Goal: Task Accomplishment & Management: Complete application form

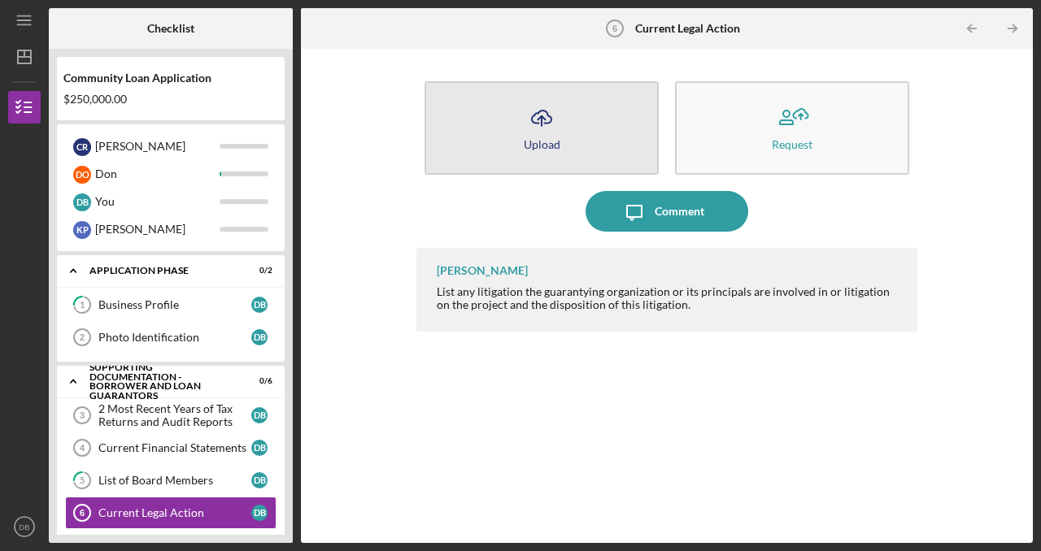
click at [550, 142] on div "Upload" at bounding box center [542, 144] width 37 height 12
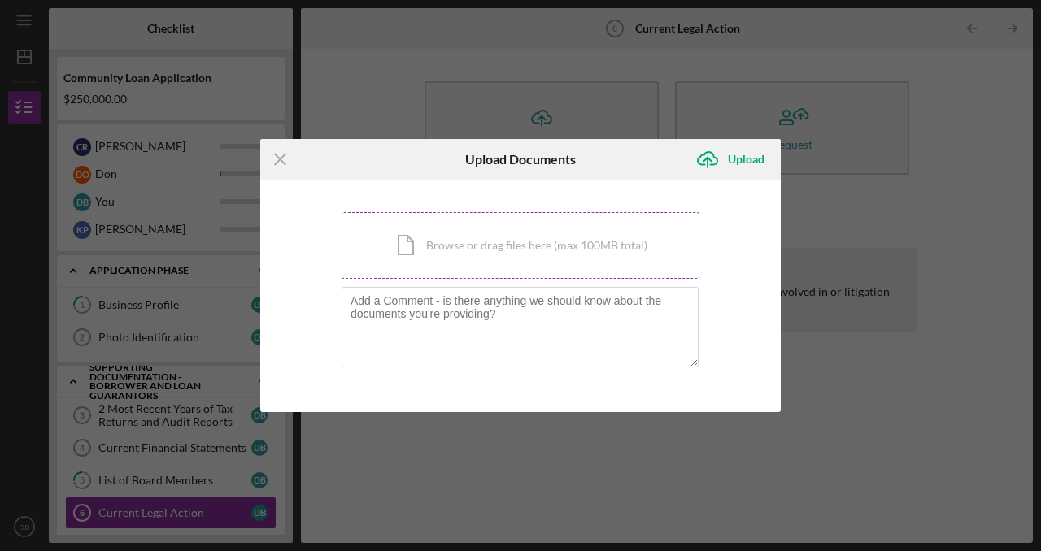
click at [502, 240] on div "Icon/Document Browse or drag files here (max 100MB total) Tap to choose files o…" at bounding box center [521, 245] width 358 height 67
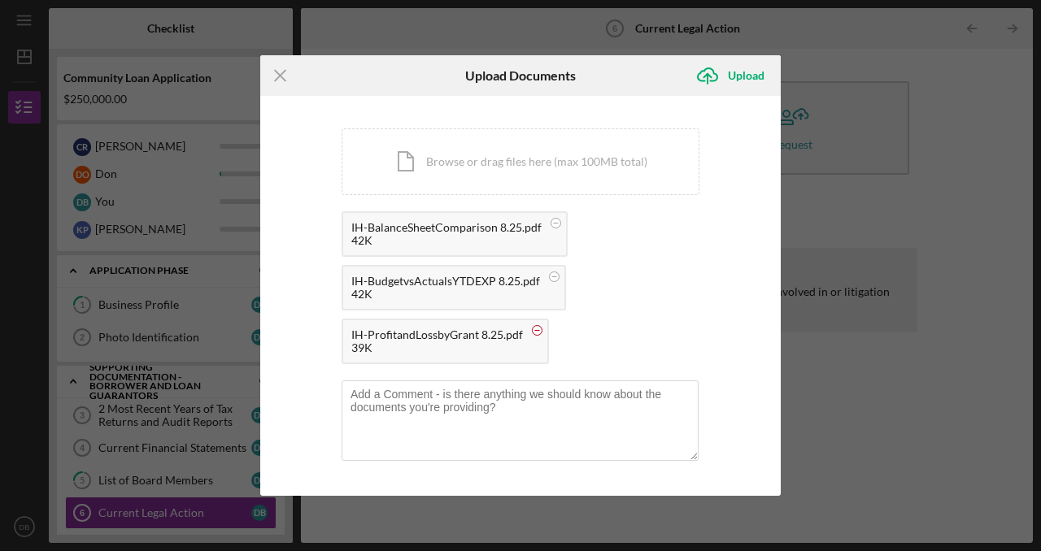
click at [536, 327] on circle at bounding box center [538, 331] width 10 height 10
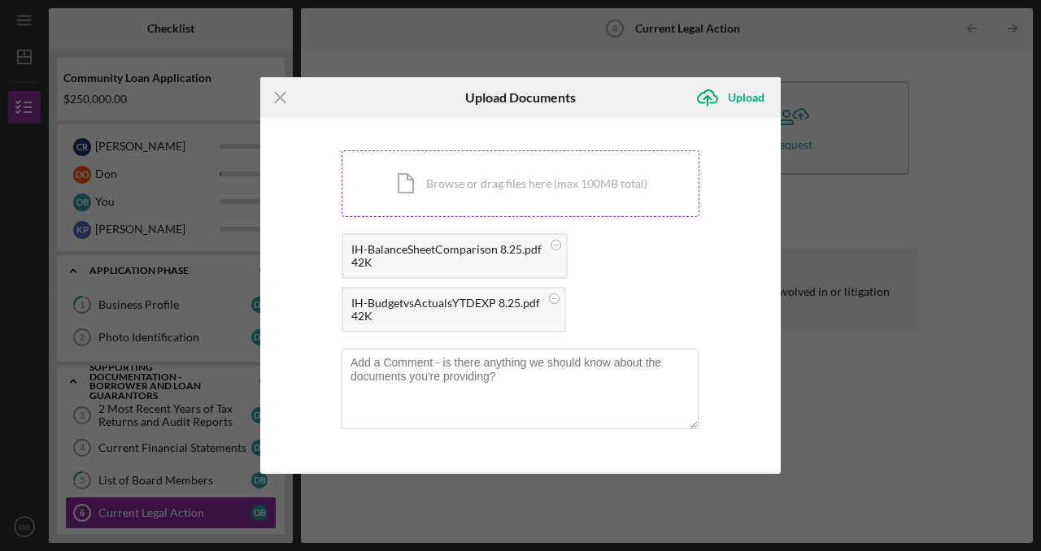
click at [524, 190] on div "Icon/Document Browse or drag files here (max 100MB total) Tap to choose files o…" at bounding box center [521, 183] width 358 height 67
click at [560, 189] on div "Icon/Document Browse or drag files here (max 100MB total) Tap to choose files o…" at bounding box center [521, 183] width 358 height 67
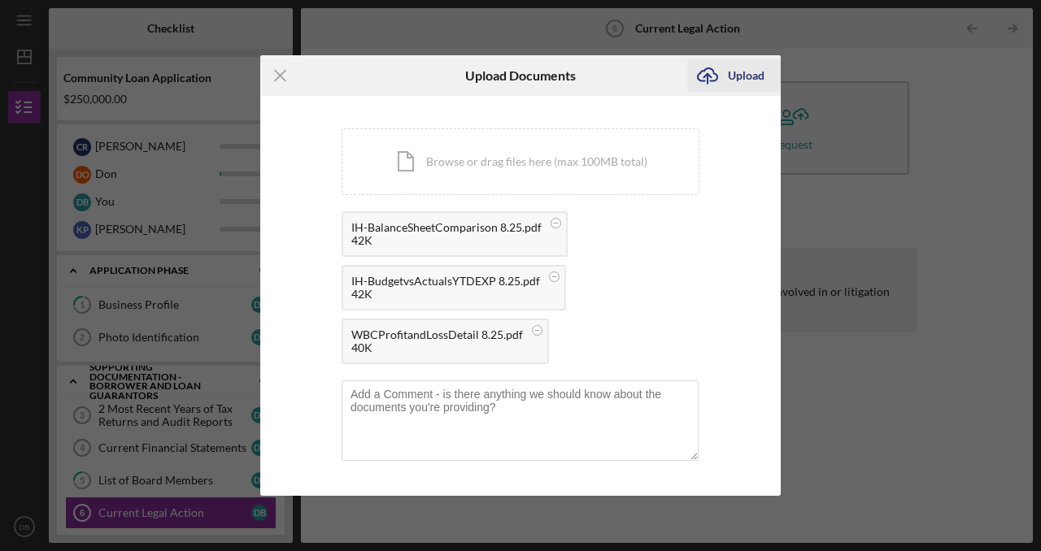
click at [740, 72] on div "Upload" at bounding box center [746, 75] width 37 height 33
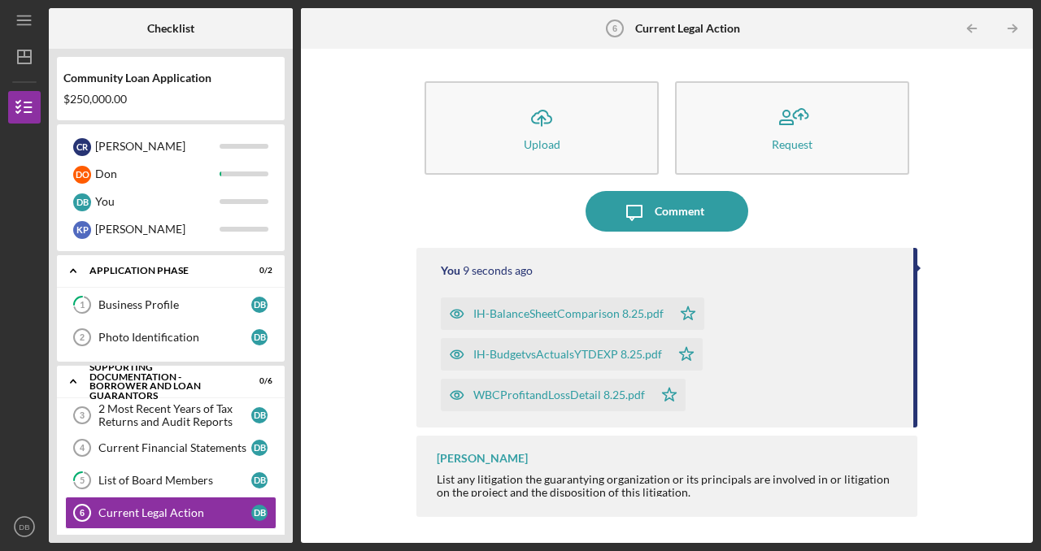
click at [369, 190] on div "Icon/Upload Upload Request Icon/Message Comment You 9 seconds ago IH-BalanceShe…" at bounding box center [667, 296] width 716 height 478
click at [211, 411] on div "2 Most Recent Years of Tax Returns and Audit Reports" at bounding box center [174, 416] width 153 height 26
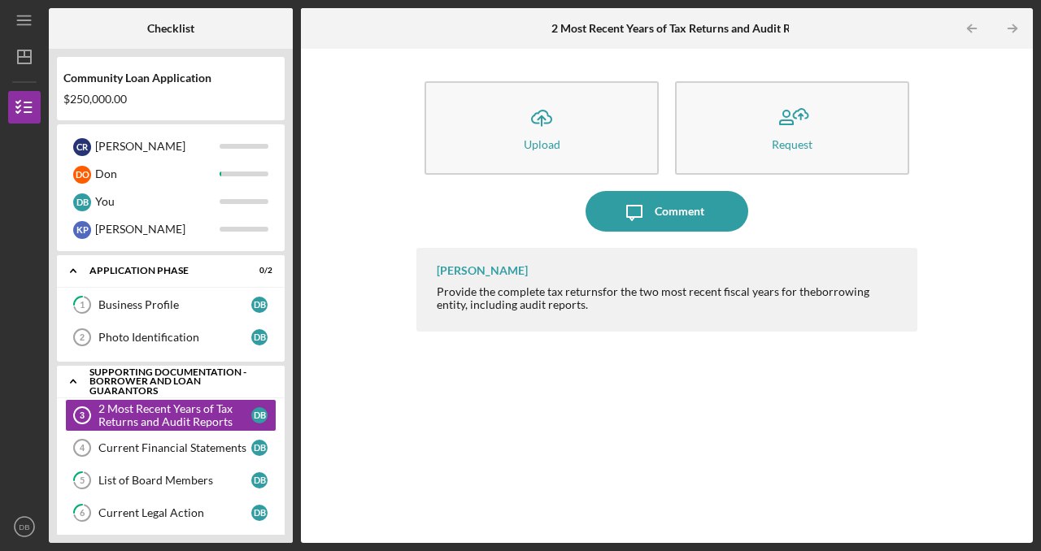
click at [73, 377] on icon "Icon/Expander" at bounding box center [73, 381] width 33 height 33
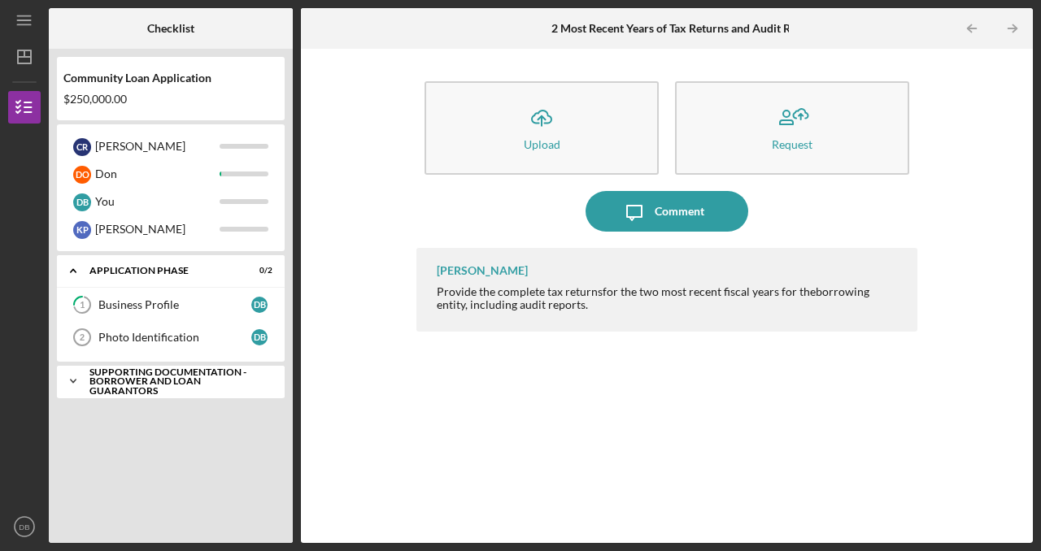
click at [72, 375] on icon "Icon/Expander" at bounding box center [73, 381] width 33 height 33
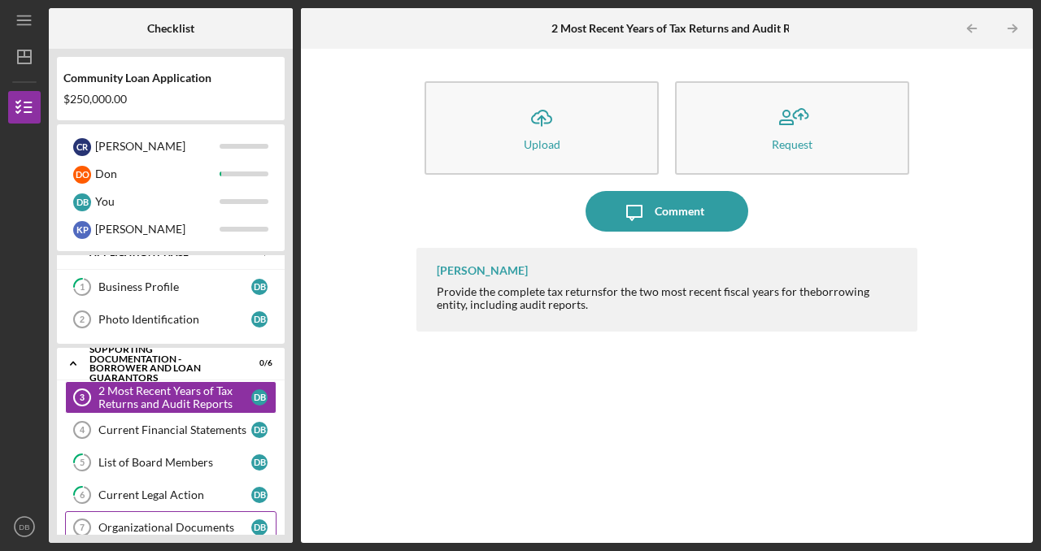
click at [111, 525] on div "Organizational Documents" at bounding box center [174, 527] width 153 height 13
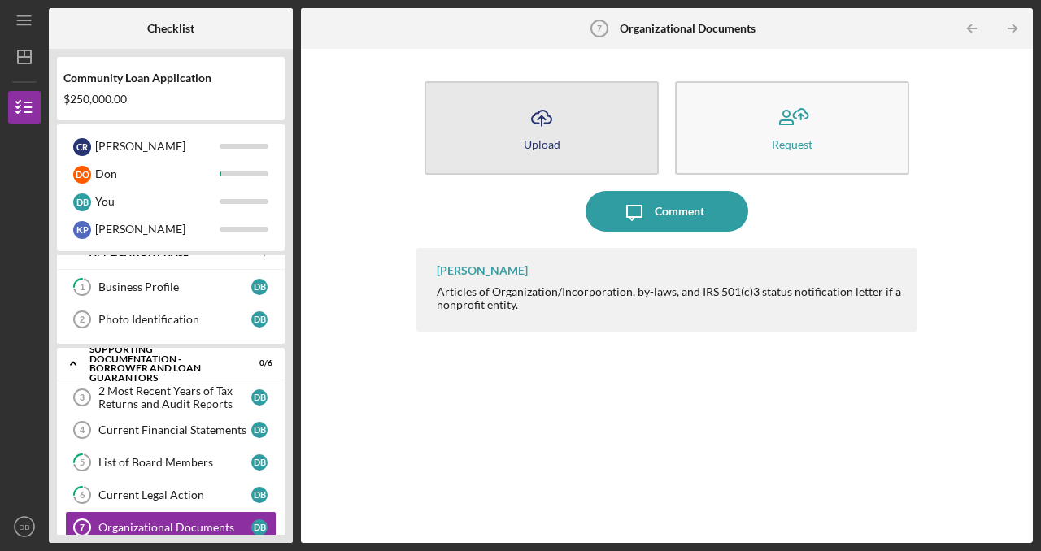
click at [548, 125] on icon "Icon/Upload" at bounding box center [541, 118] width 41 height 41
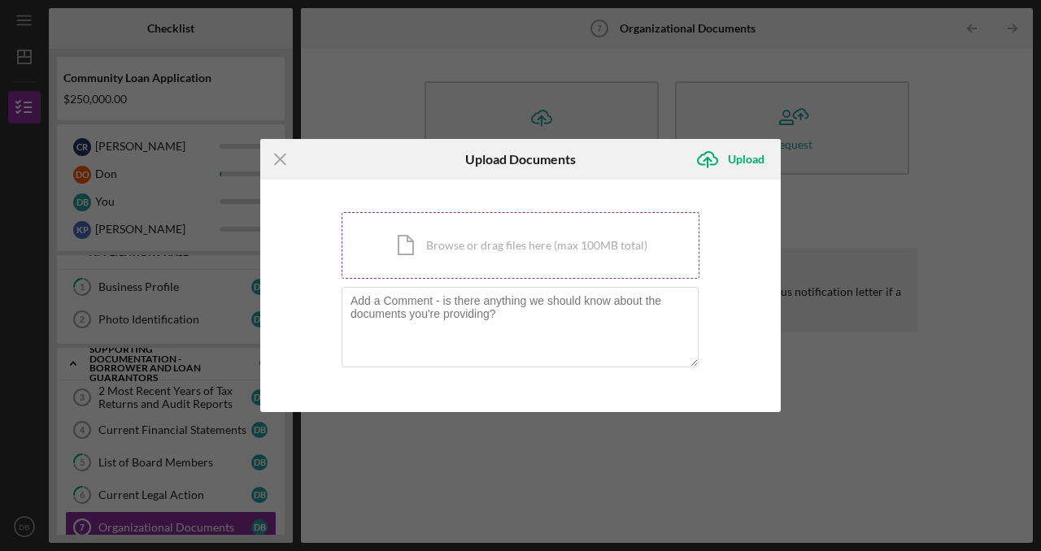
click at [491, 235] on div "Icon/Document Browse or drag files here (max 100MB total) Tap to choose files o…" at bounding box center [521, 245] width 358 height 67
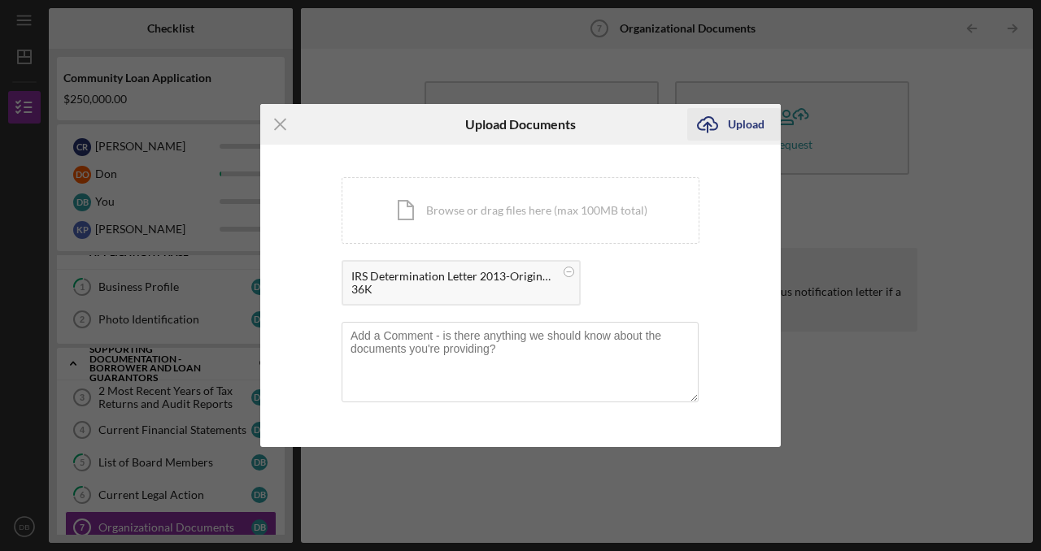
click at [742, 126] on div "Upload" at bounding box center [746, 124] width 37 height 33
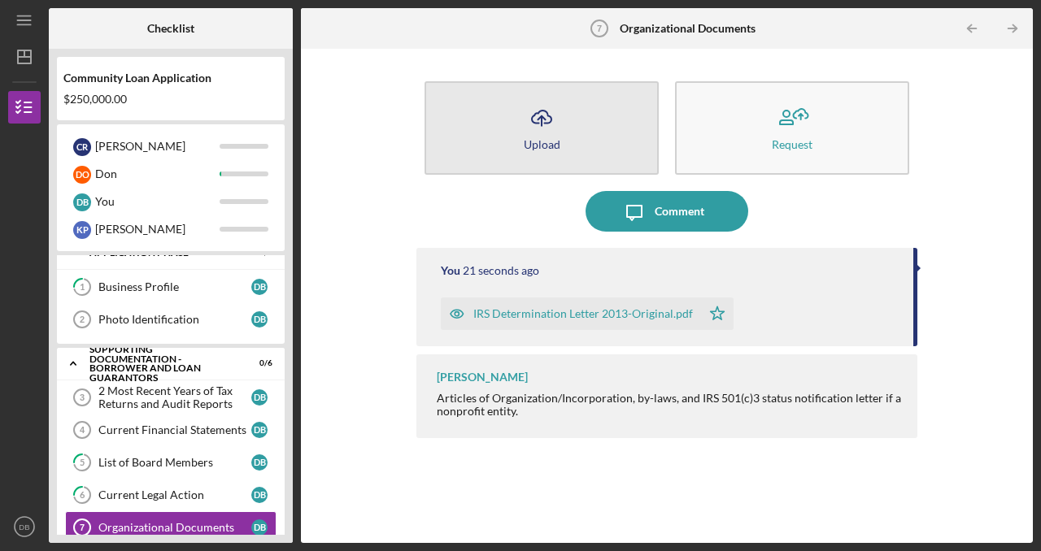
click at [574, 141] on button "Icon/Upload Upload" at bounding box center [542, 128] width 234 height 94
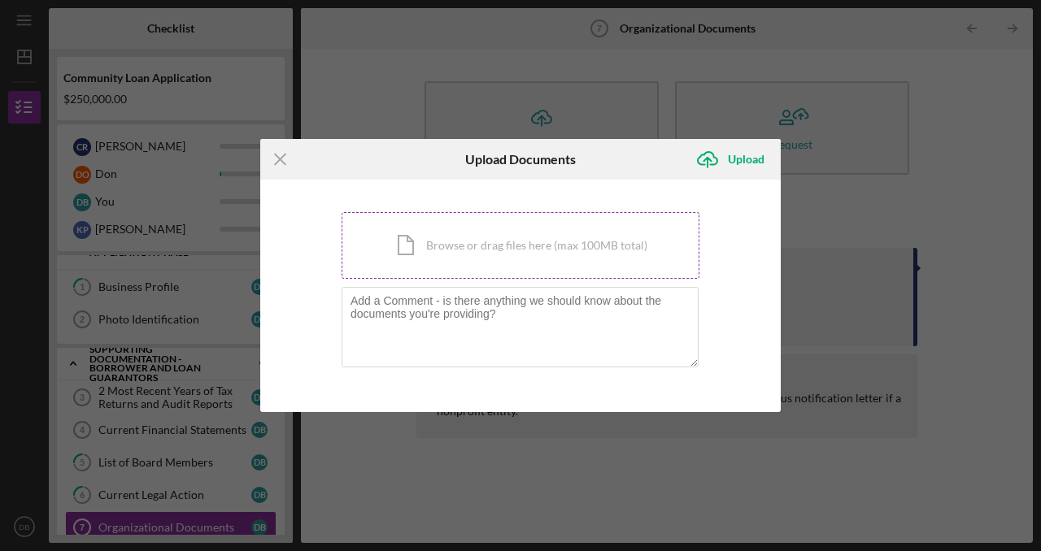
click at [525, 248] on div "Icon/Document Browse or drag files here (max 100MB total) Tap to choose files o…" at bounding box center [521, 245] width 358 height 67
click at [987, 137] on div "Icon/Menu Close Upload Documents Icon/Upload Upload You're uploading documents …" at bounding box center [520, 275] width 1041 height 551
click at [281, 155] on icon "Icon/Menu Close" at bounding box center [280, 159] width 41 height 41
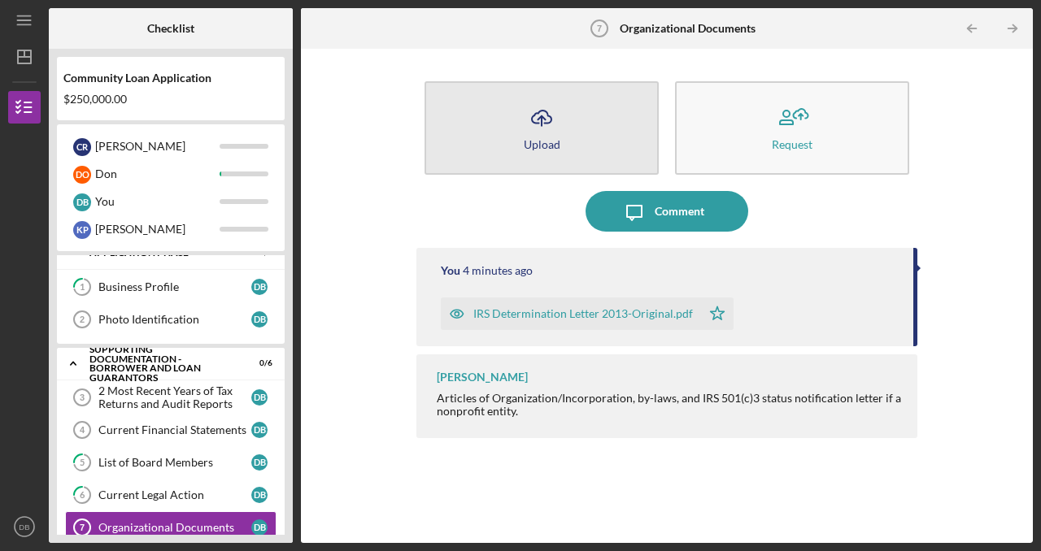
click at [530, 134] on icon "Icon/Upload" at bounding box center [541, 118] width 41 height 41
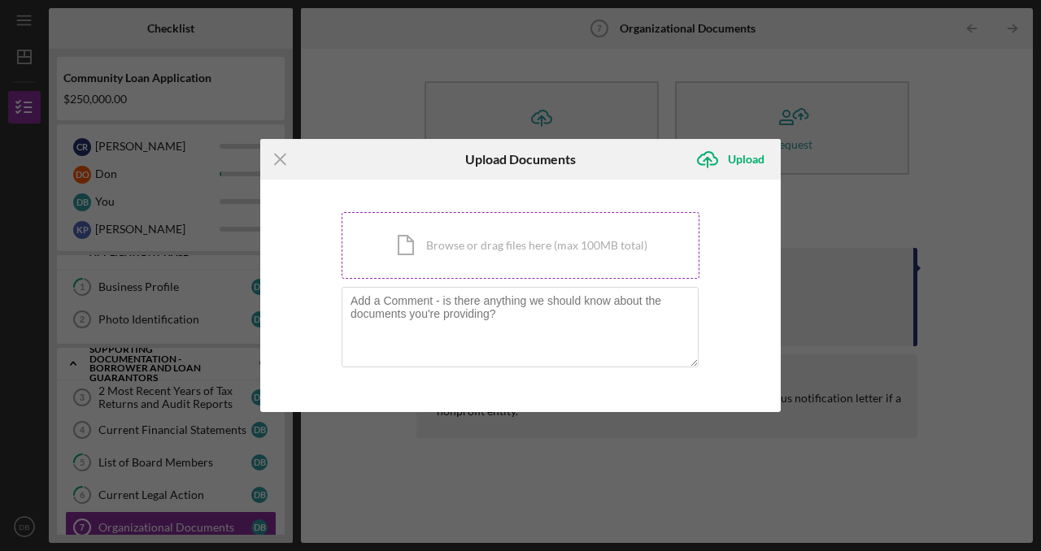
click at [483, 250] on div "Icon/Document Browse or drag files here (max 100MB total) Tap to choose files o…" at bounding box center [521, 245] width 358 height 67
click at [581, 252] on div "Icon/Document Browse or drag files here (max 100MB total) Tap to choose files o…" at bounding box center [521, 245] width 358 height 67
click at [452, 250] on div "Icon/Document Browse or drag files here (max 100MB total) Tap to choose files o…" at bounding box center [521, 245] width 358 height 67
click at [581, 242] on div "Icon/Document Browse or drag files here (max 100MB total) Tap to choose files o…" at bounding box center [521, 245] width 358 height 67
click at [279, 164] on icon "Icon/Menu Close" at bounding box center [280, 159] width 41 height 41
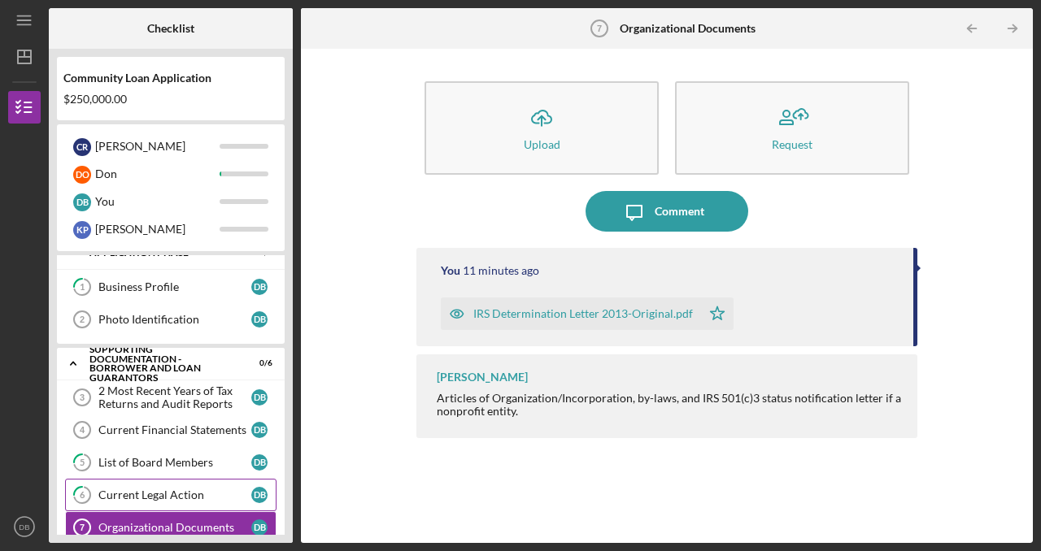
click at [200, 491] on div "Current Legal Action" at bounding box center [174, 495] width 153 height 13
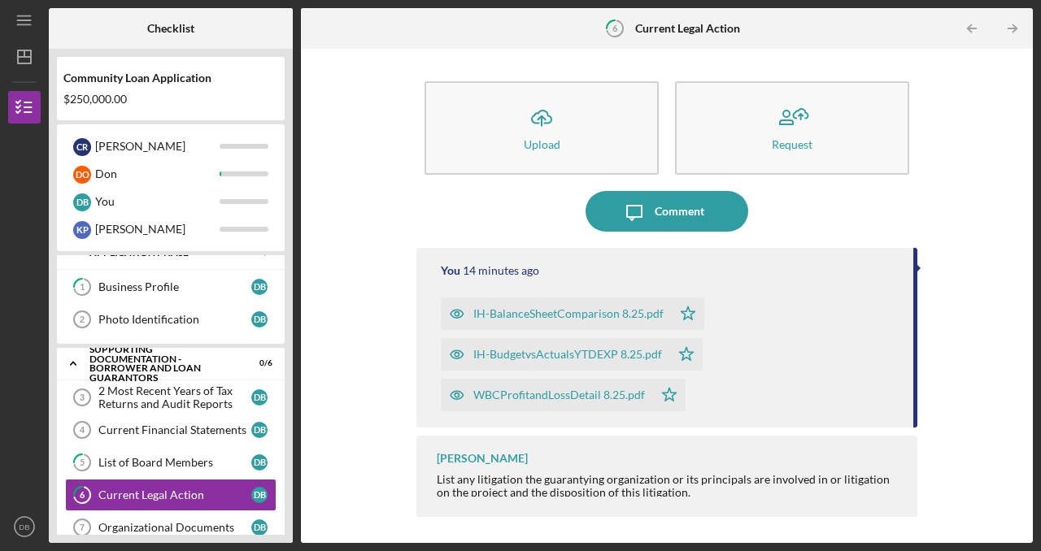
drag, startPoint x: 289, startPoint y: 355, endPoint x: 289, endPoint y: 375, distance: 19.5
click at [289, 375] on div "Community Loan Application $250,000.00 C R [PERSON_NAME] D O Don D B You K P [P…" at bounding box center [171, 296] width 244 height 494
click at [202, 427] on div "Current Financial Statements" at bounding box center [174, 430] width 153 height 13
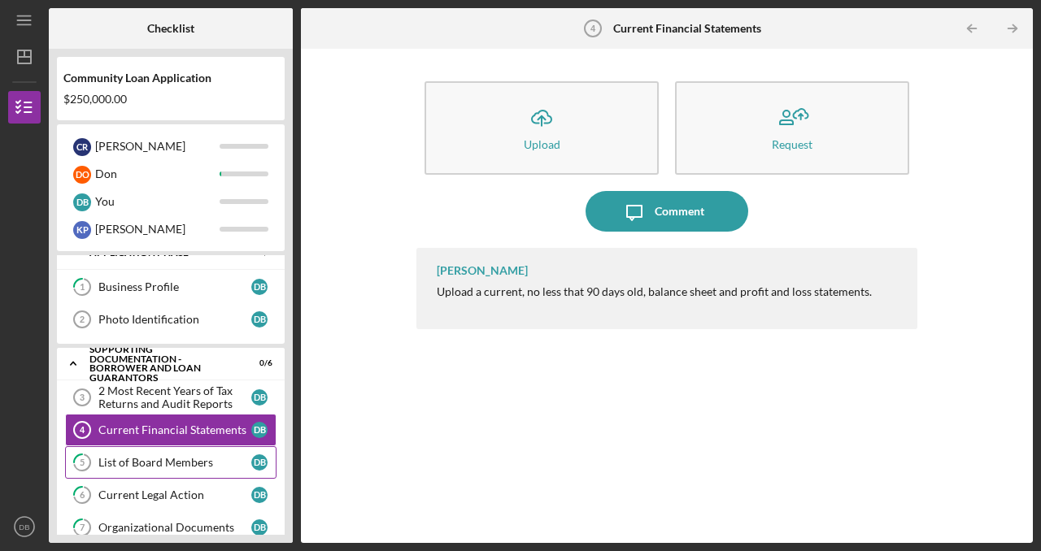
click at [196, 456] on div "List of Board Members" at bounding box center [174, 462] width 153 height 13
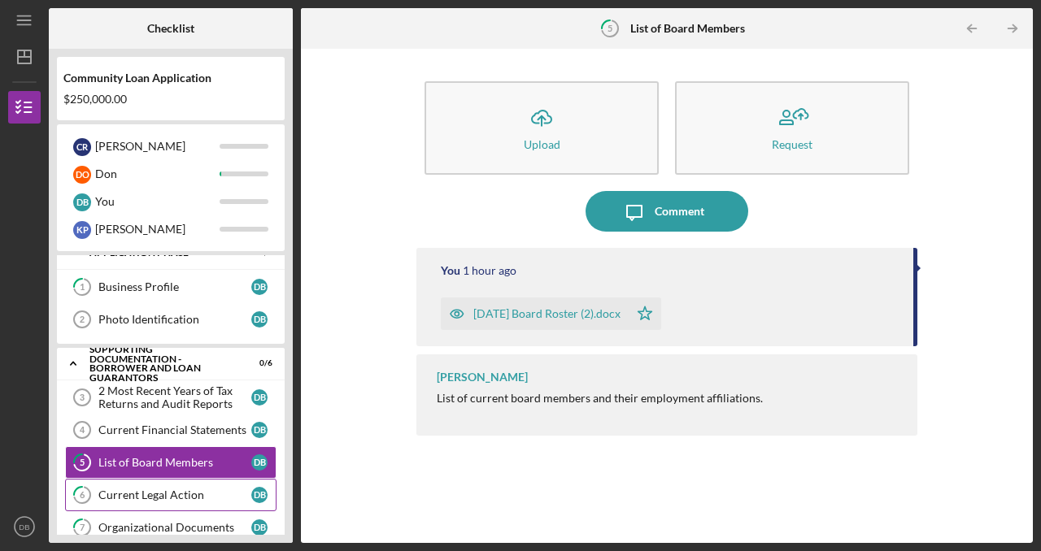
click at [189, 489] on div "Current Legal Action" at bounding box center [174, 495] width 153 height 13
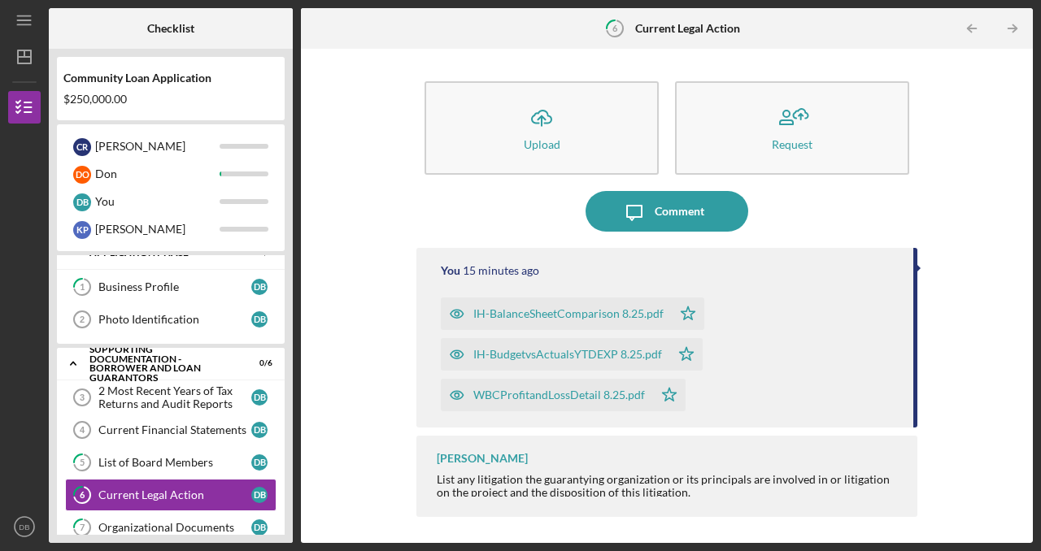
click at [638, 315] on div "IH-BalanceSheetComparison 8.25.pdf" at bounding box center [568, 313] width 190 height 13
click at [1013, 25] on icon "close" at bounding box center [1012, 29] width 11 height 13
click at [197, 429] on div "Current Financial Statements" at bounding box center [174, 430] width 153 height 13
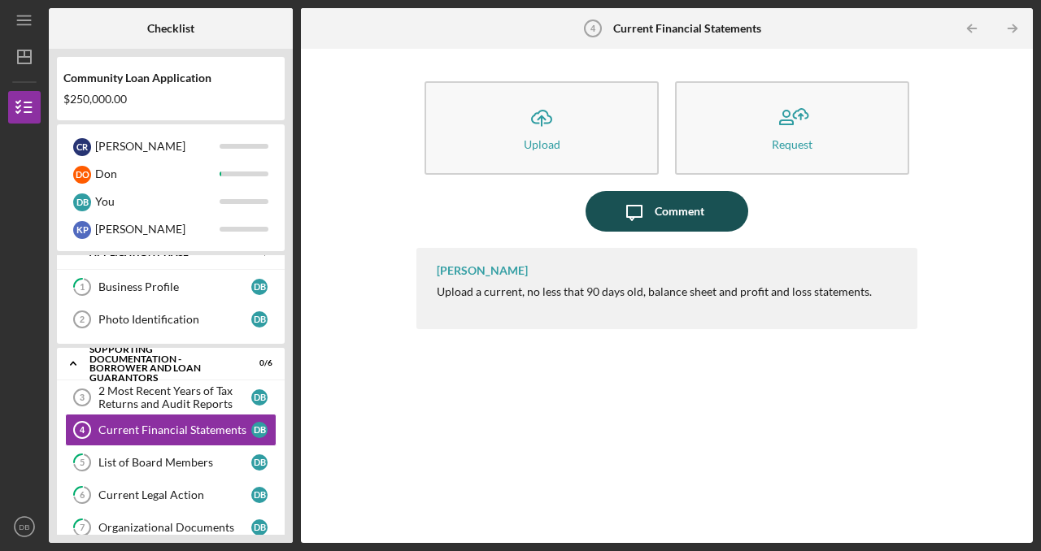
click at [664, 214] on div "Comment" at bounding box center [680, 211] width 50 height 41
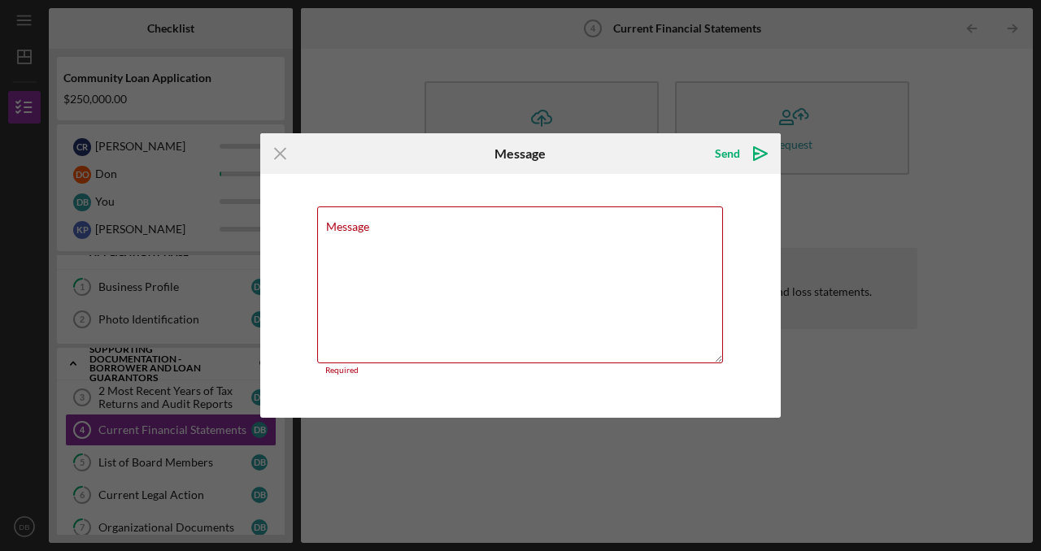
click at [903, 207] on div "Icon/Menu Close Message Send Icon/icon-invite-send Message Required Cancel Send…" at bounding box center [520, 275] width 1041 height 551
click at [280, 155] on icon "Icon/Menu Close" at bounding box center [280, 153] width 41 height 41
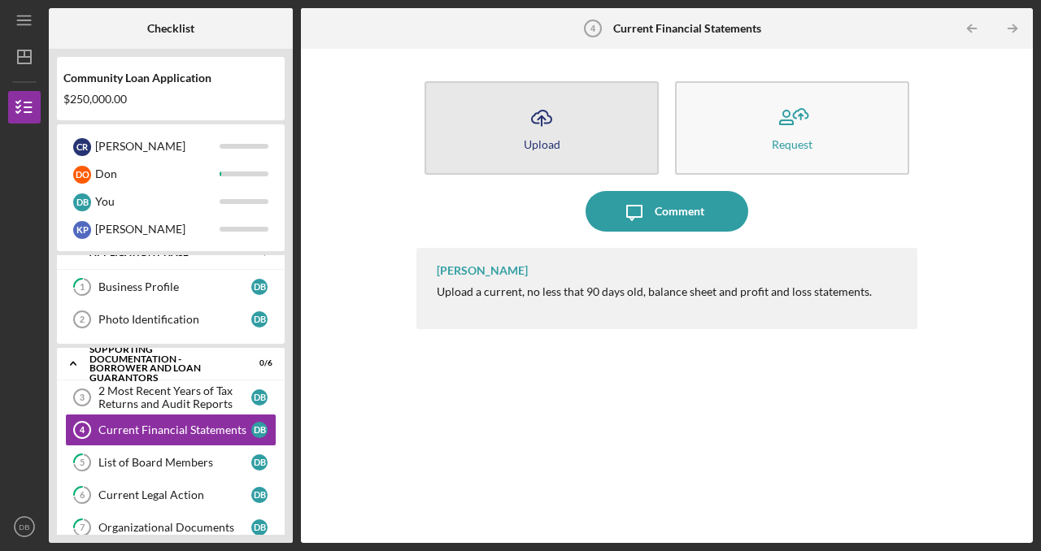
click at [543, 138] on div "Upload" at bounding box center [542, 144] width 37 height 12
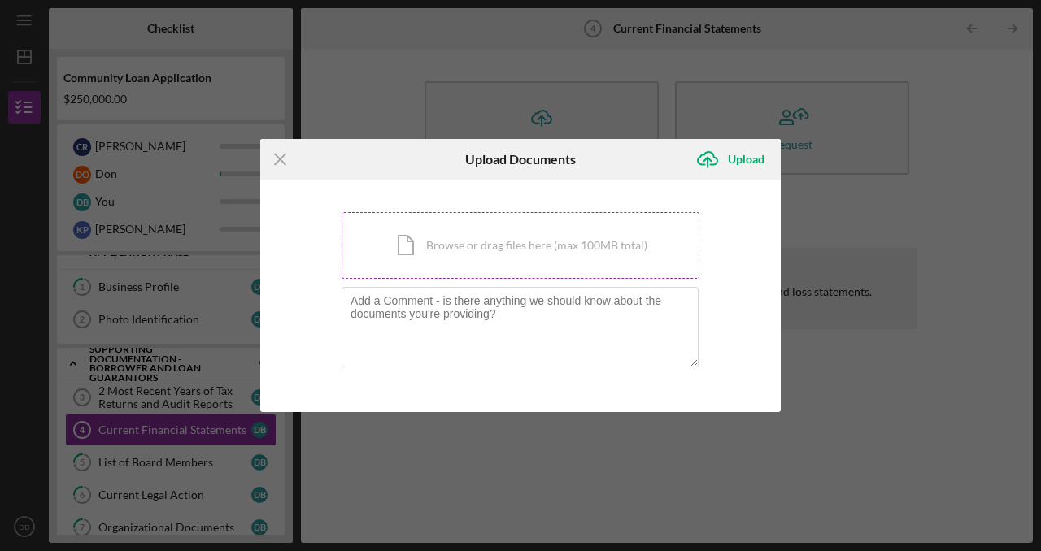
click at [445, 243] on div "Icon/Document Browse or drag files here (max 100MB total) Tap to choose files o…" at bounding box center [521, 245] width 358 height 67
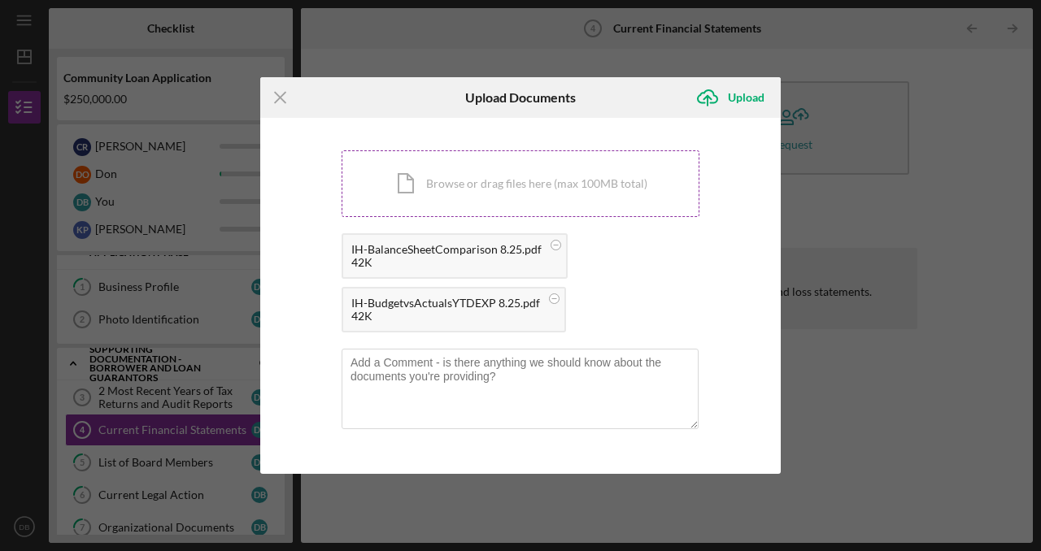
click at [590, 178] on div "Icon/Document Browse or drag files here (max 100MB total) Tap to choose files o…" at bounding box center [521, 183] width 358 height 67
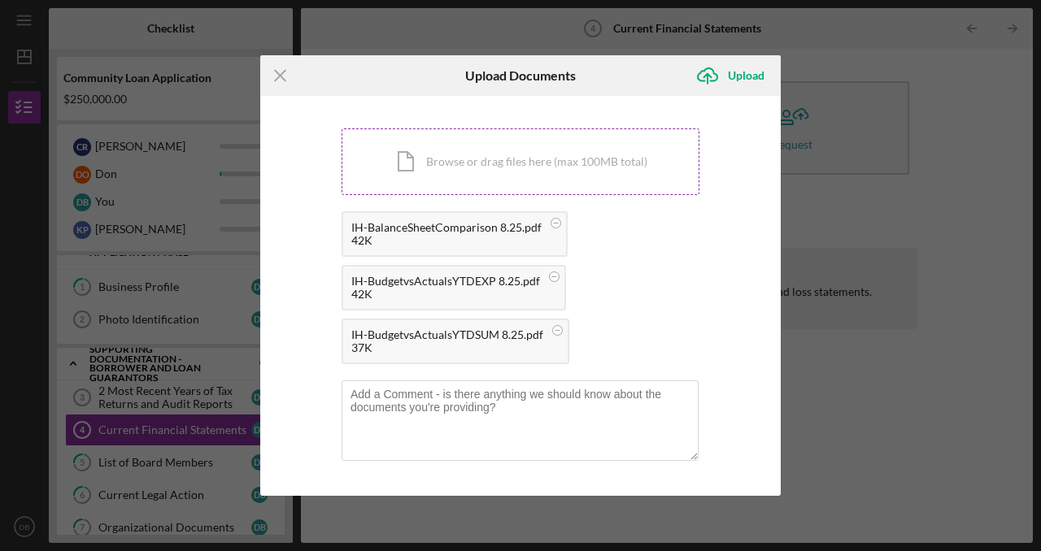
click at [569, 163] on div "Icon/Document Browse or drag files here (max 100MB total) Tap to choose files o…" at bounding box center [521, 161] width 358 height 67
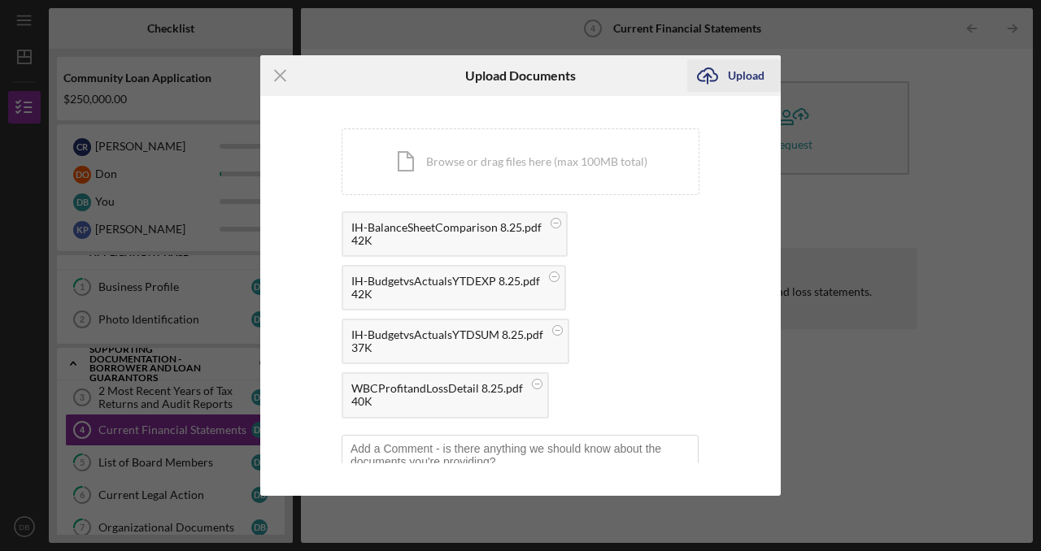
click at [747, 72] on div "Upload" at bounding box center [746, 75] width 37 height 33
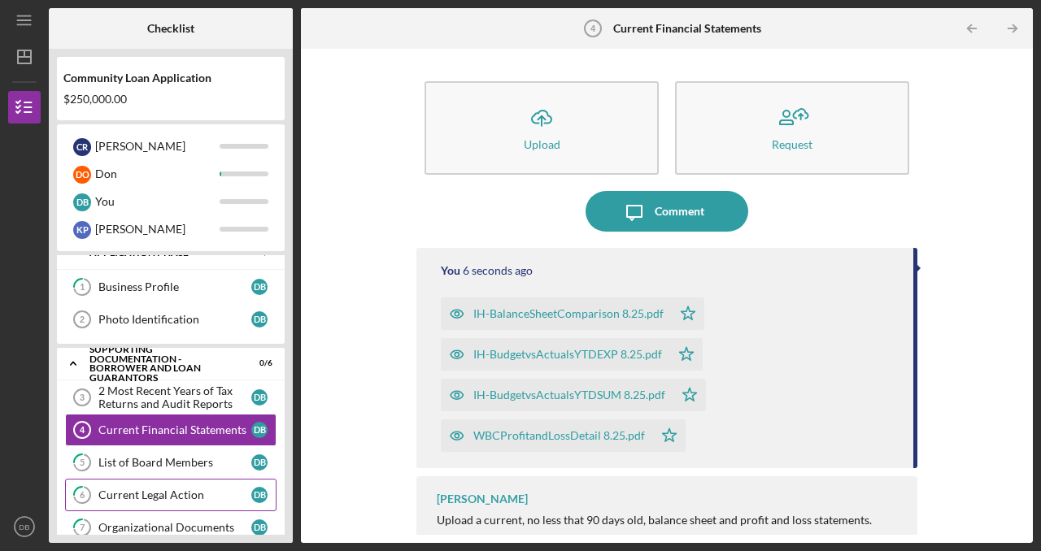
click at [162, 489] on div "Current Legal Action" at bounding box center [174, 495] width 153 height 13
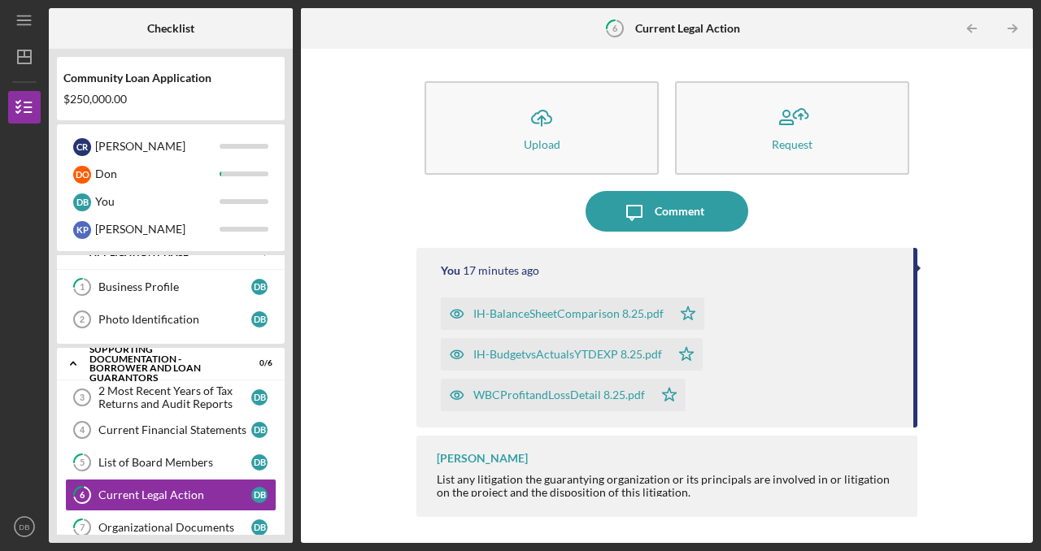
click at [917, 265] on div at bounding box center [919, 268] width 4 height 8
click at [917, 269] on div at bounding box center [919, 268] width 4 height 8
click at [455, 312] on icon "button" at bounding box center [457, 314] width 4 height 4
click at [456, 350] on icon "button" at bounding box center [457, 354] width 33 height 33
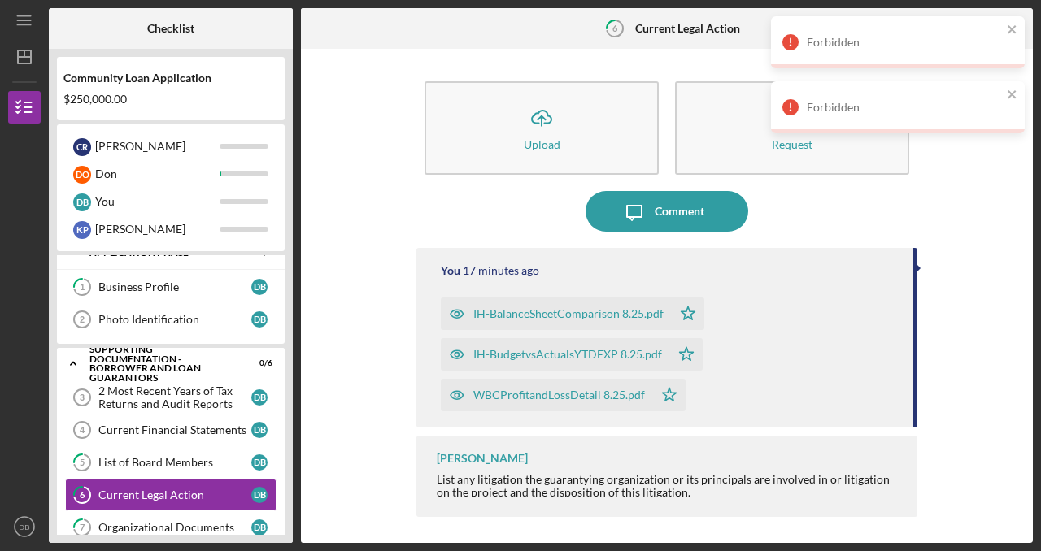
click at [457, 394] on icon "button" at bounding box center [457, 396] width 4 height 4
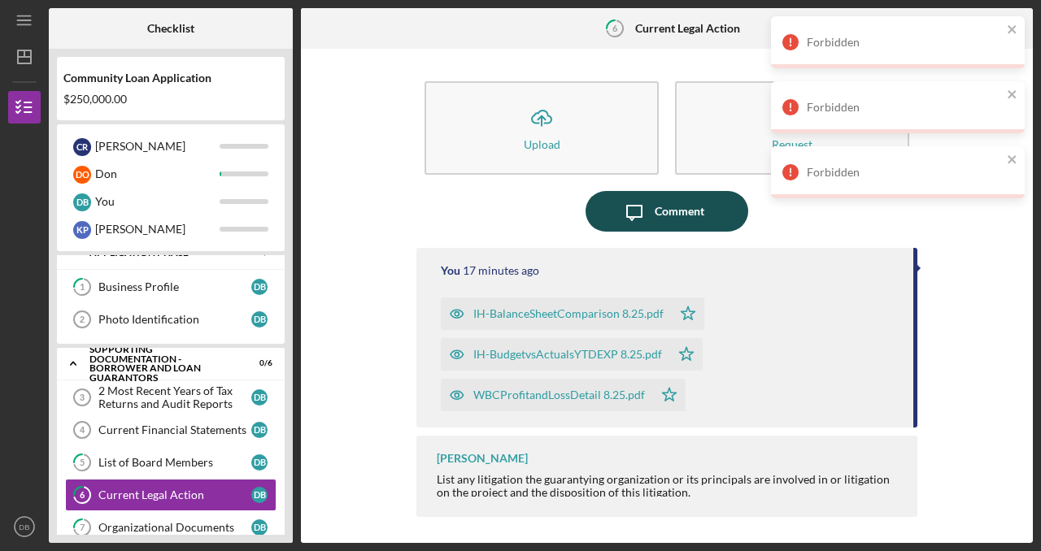
click at [685, 208] on div "Comment" at bounding box center [680, 211] width 50 height 41
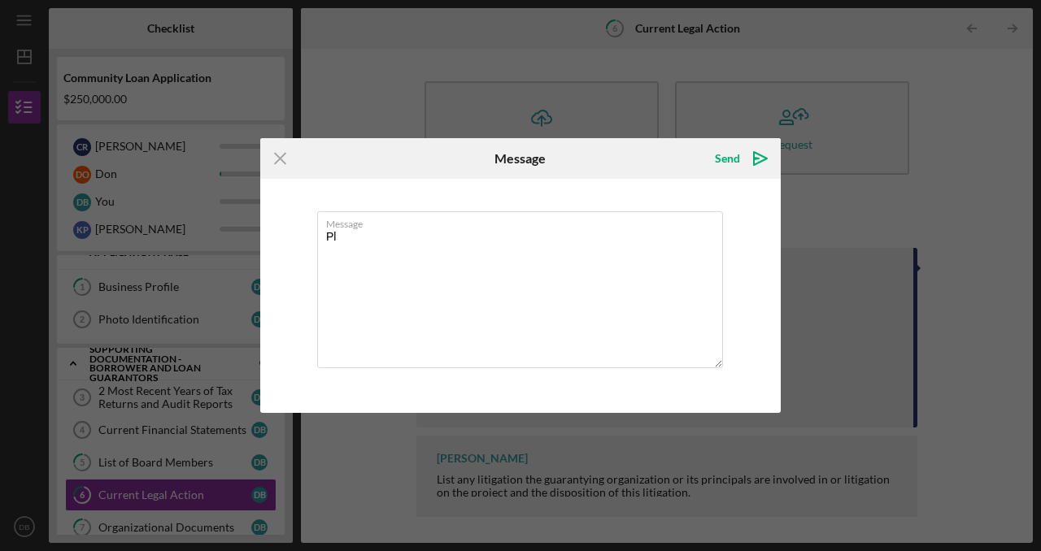
type textarea "P"
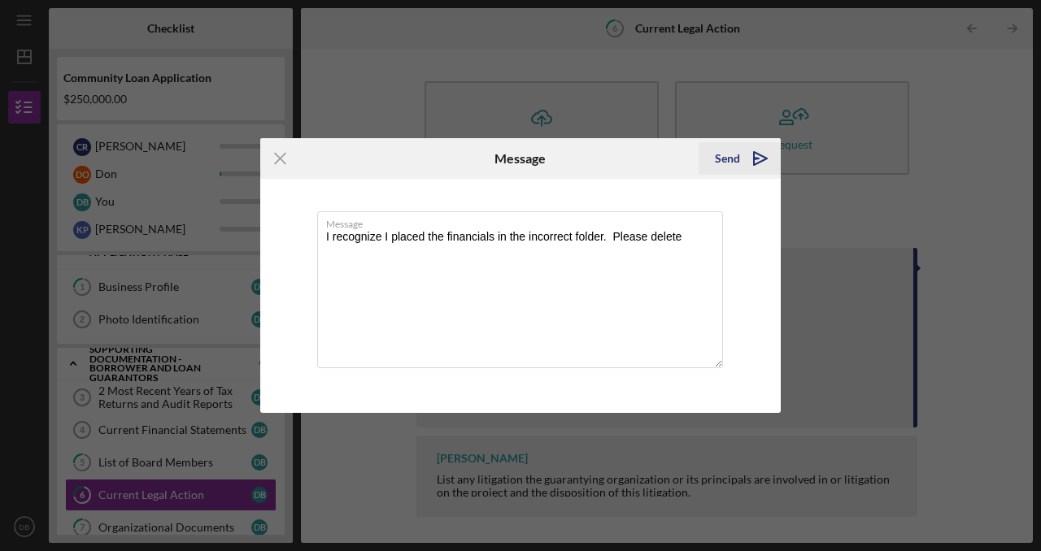
type textarea "I recognize I placed the financials in the incorrect folder. Please delete"
click at [765, 155] on icon "Icon/icon-invite-send" at bounding box center [760, 158] width 41 height 41
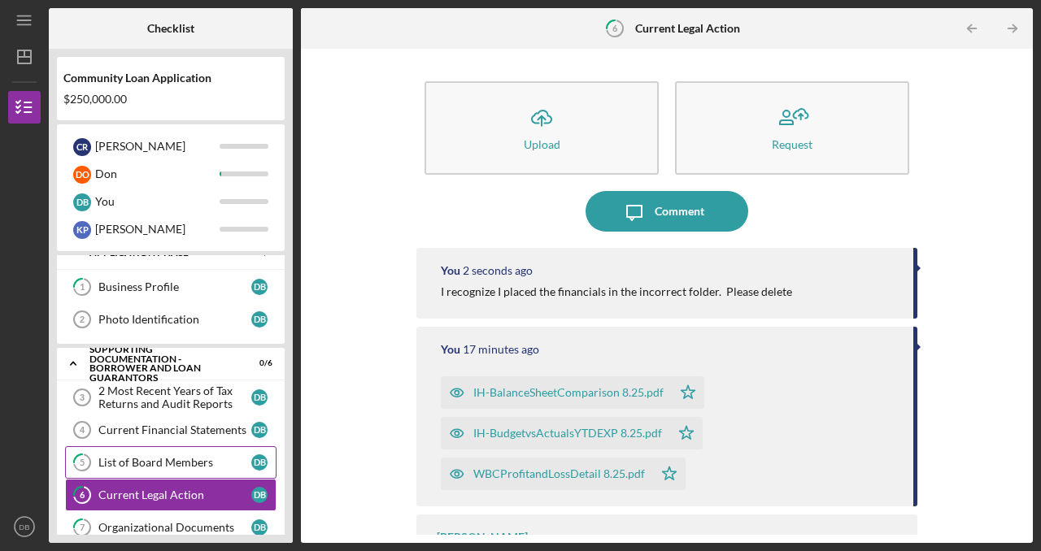
click at [173, 459] on div "List of Board Members" at bounding box center [174, 462] width 153 height 13
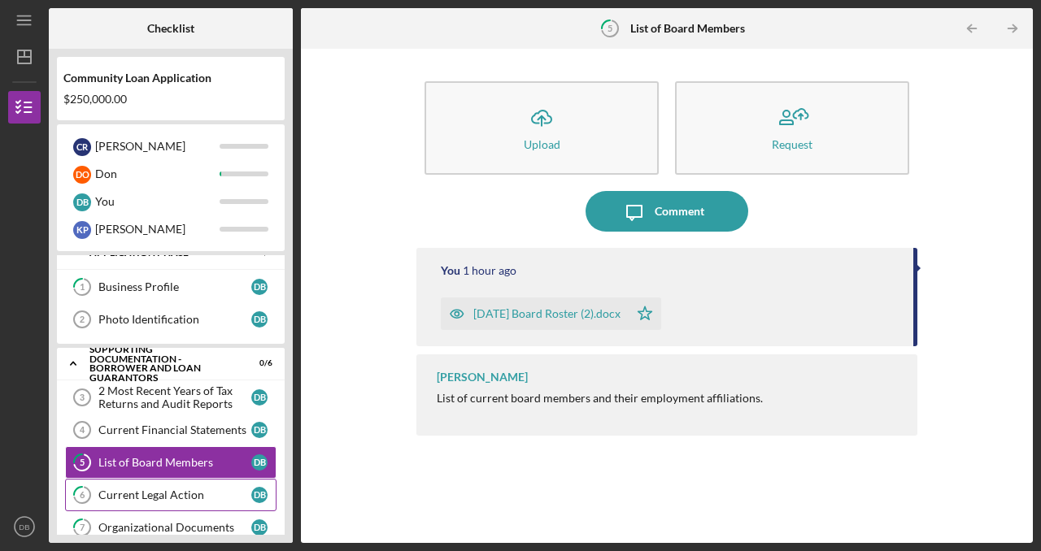
click at [166, 489] on div "Current Legal Action" at bounding box center [174, 495] width 153 height 13
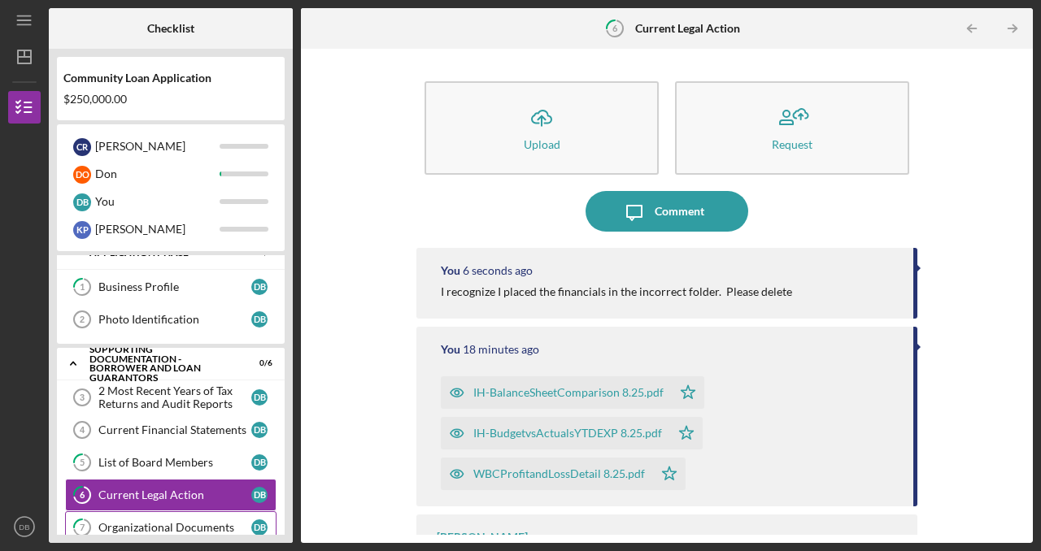
click at [155, 524] on div "Organizational Documents" at bounding box center [174, 527] width 153 height 13
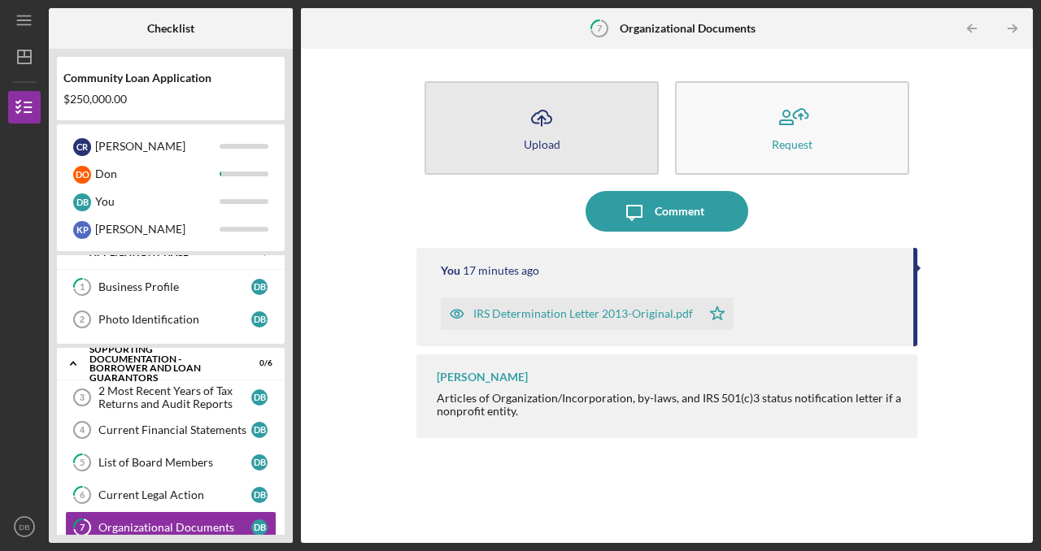
click at [589, 150] on button "Icon/Upload Upload" at bounding box center [542, 128] width 234 height 94
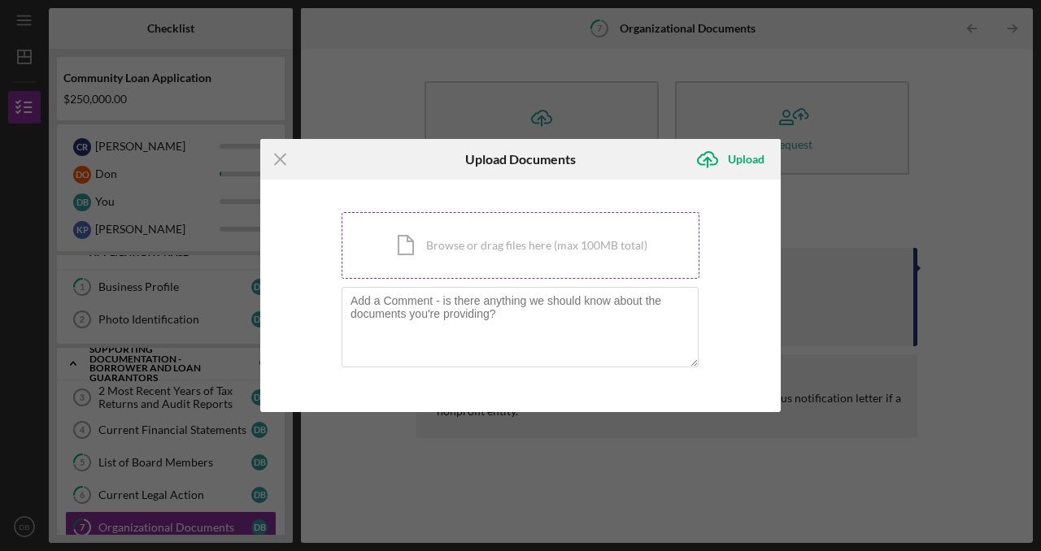
click at [528, 246] on div "Icon/Document Browse or drag files here (max 100MB total) Tap to choose files o…" at bounding box center [521, 245] width 358 height 67
click at [280, 160] on line at bounding box center [280, 160] width 11 height 11
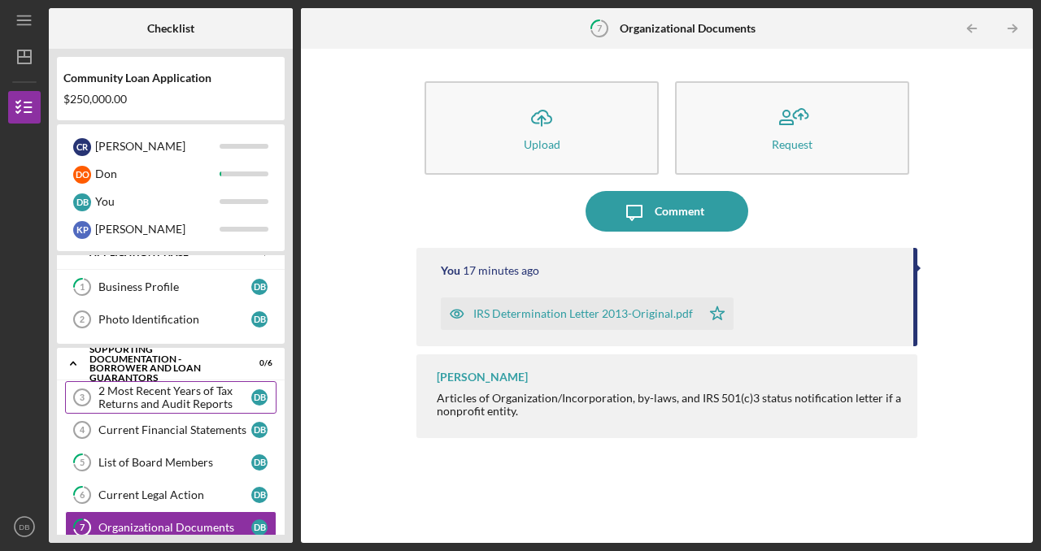
click at [196, 405] on div "2 Most Recent Years of Tax Returns and Audit Reports" at bounding box center [174, 398] width 153 height 26
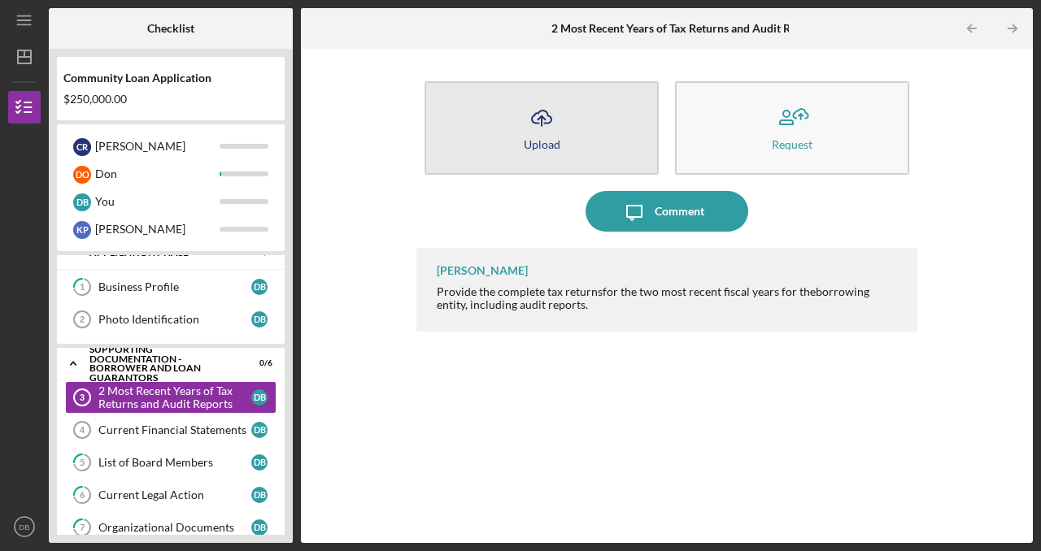
click at [524, 136] on icon "Icon/Upload" at bounding box center [541, 118] width 41 height 41
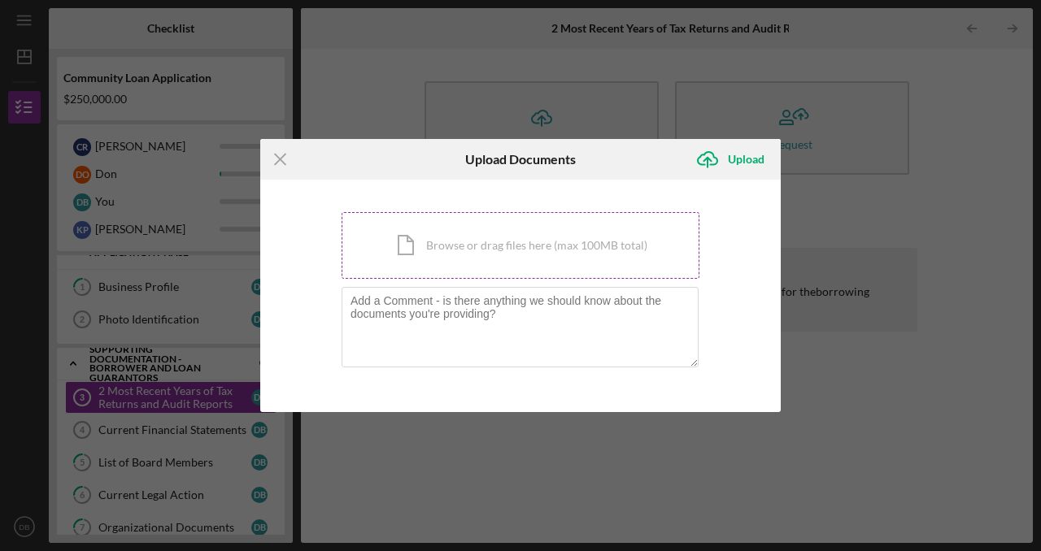
click at [455, 246] on div "Icon/Document Browse or drag files here (max 100MB total) Tap to choose files o…" at bounding box center [521, 245] width 358 height 67
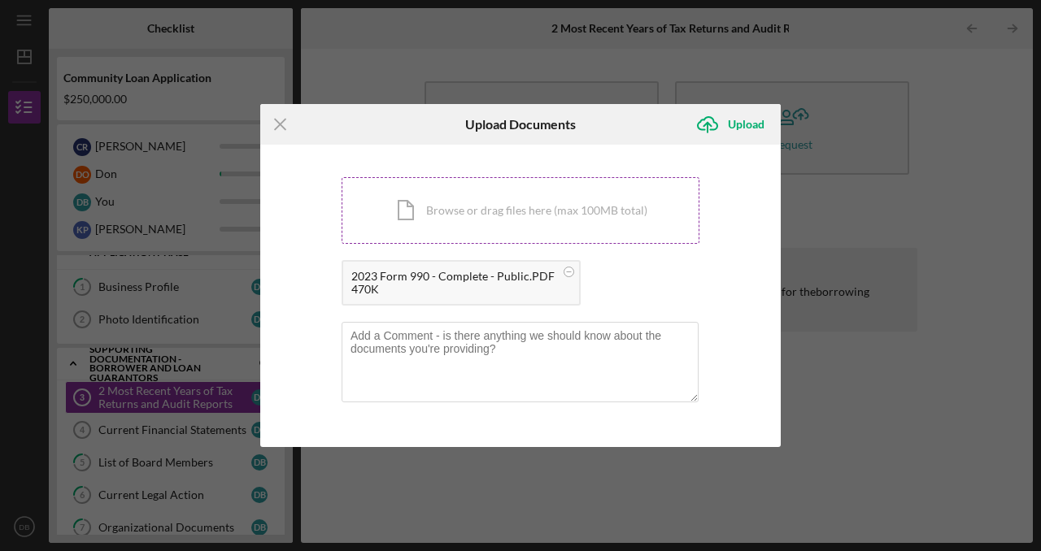
click at [538, 199] on div "Icon/Document Browse or drag files here (max 100MB total) Tap to choose files o…" at bounding box center [521, 210] width 358 height 67
click at [279, 129] on icon "Icon/Menu Close" at bounding box center [280, 124] width 41 height 41
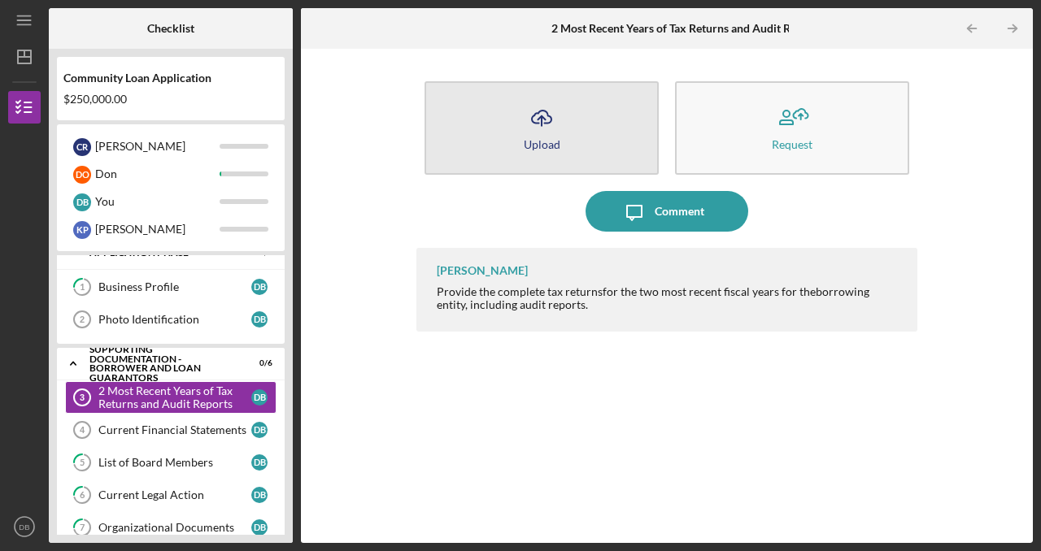
click at [547, 138] on div "Upload" at bounding box center [542, 144] width 37 height 12
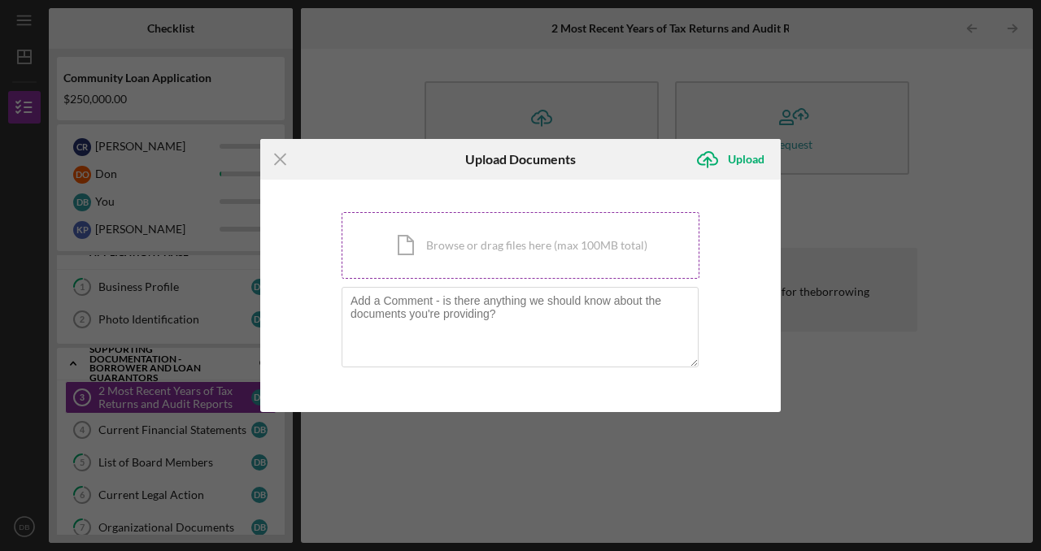
click at [490, 243] on div "Icon/Document Browse or drag files here (max 100MB total) Tap to choose files o…" at bounding box center [521, 245] width 358 height 67
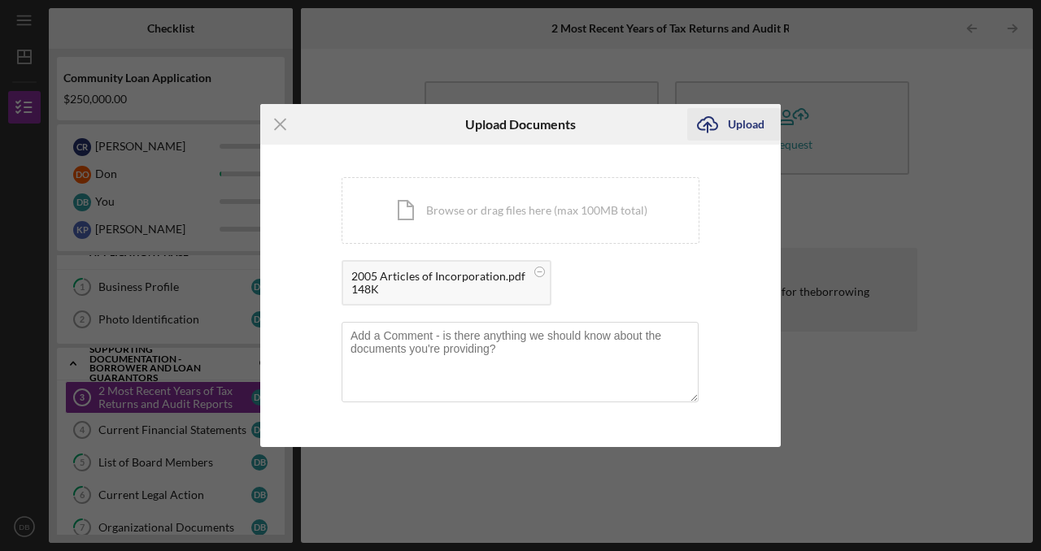
click at [737, 126] on div "Upload" at bounding box center [746, 124] width 37 height 33
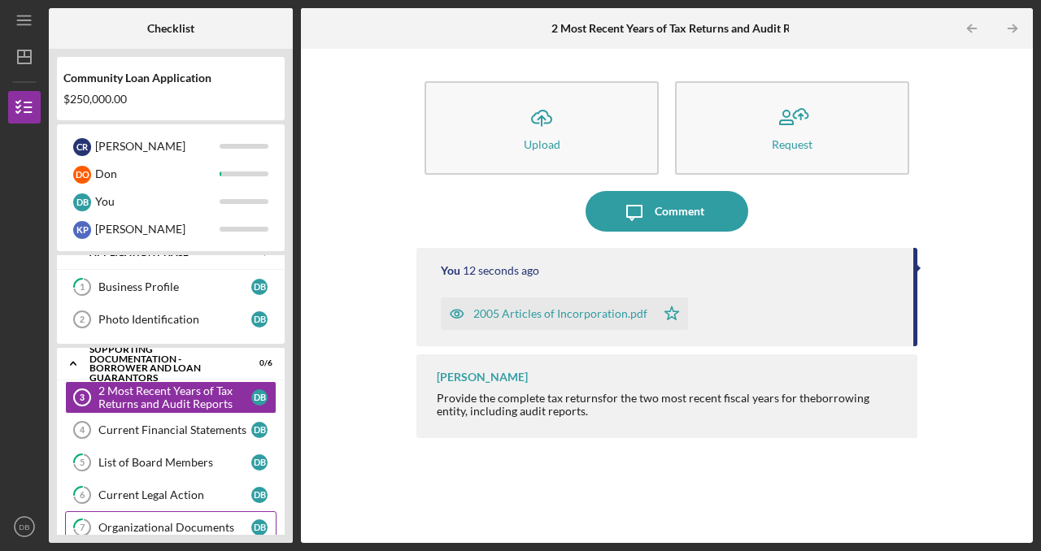
click at [172, 521] on div "Organizational Documents" at bounding box center [174, 527] width 153 height 13
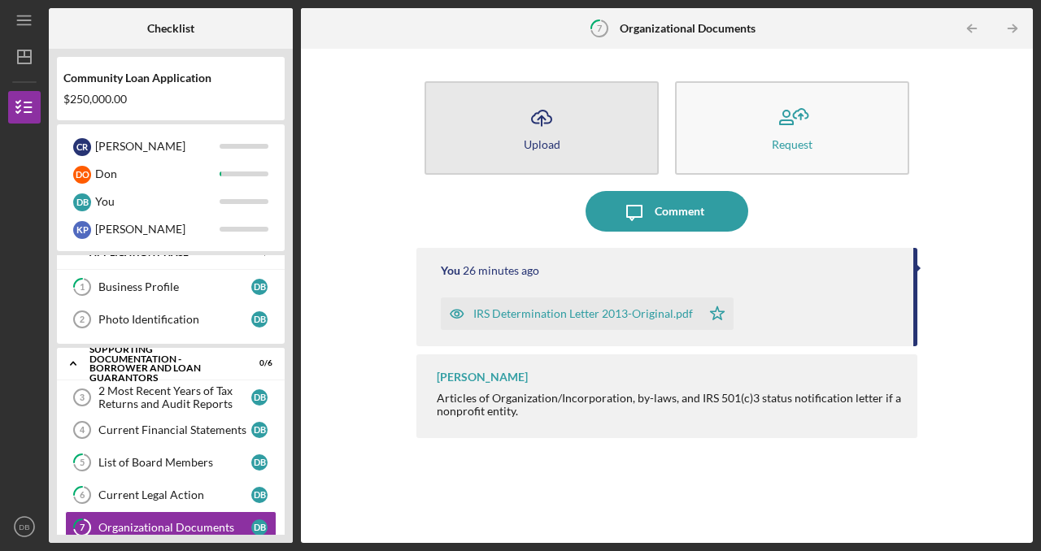
click at [551, 125] on icon "Icon/Upload" at bounding box center [541, 118] width 41 height 41
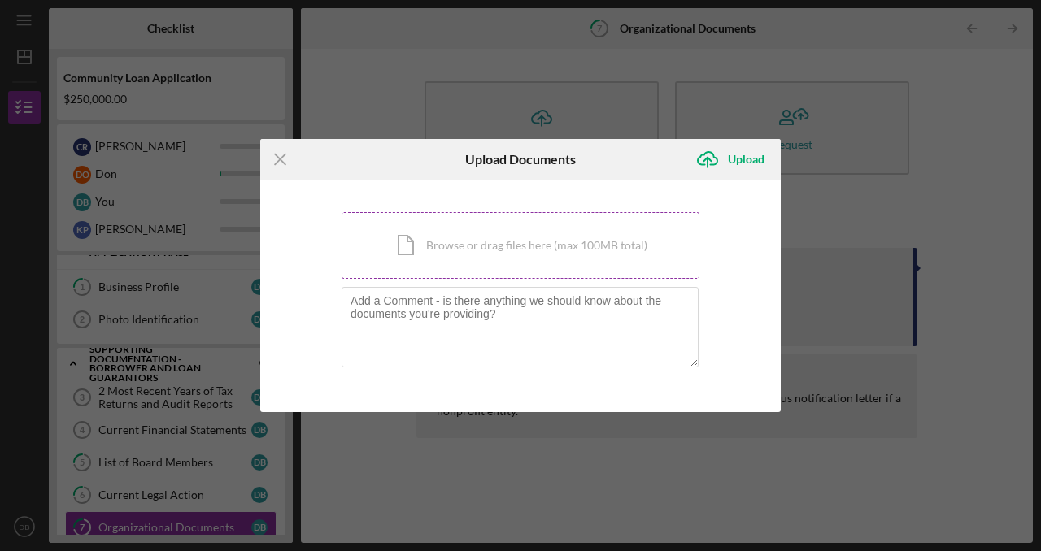
click at [499, 240] on div "Icon/Document Browse or drag files here (max 100MB total) Tap to choose files o…" at bounding box center [521, 245] width 358 height 67
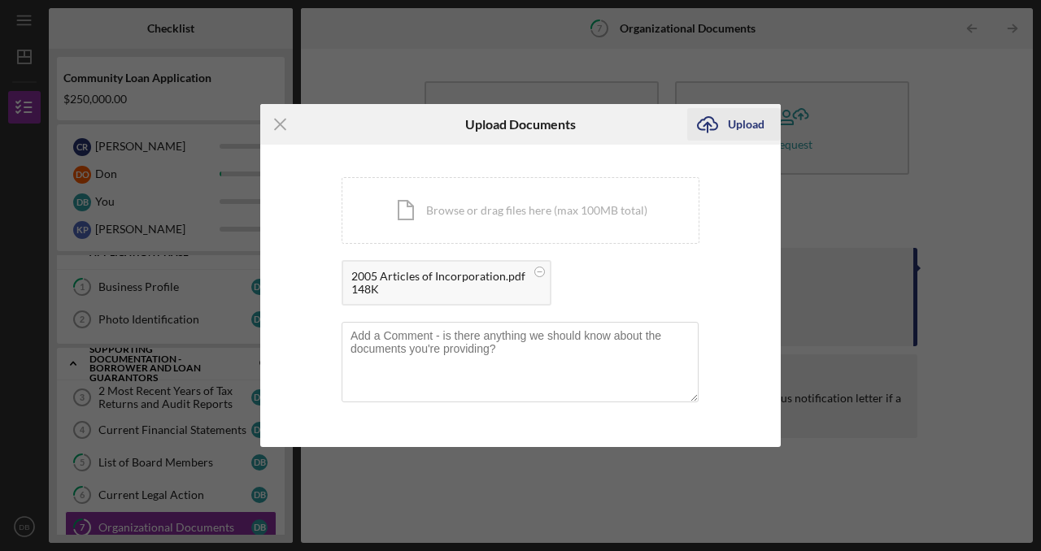
click at [742, 126] on div "Upload" at bounding box center [746, 124] width 37 height 33
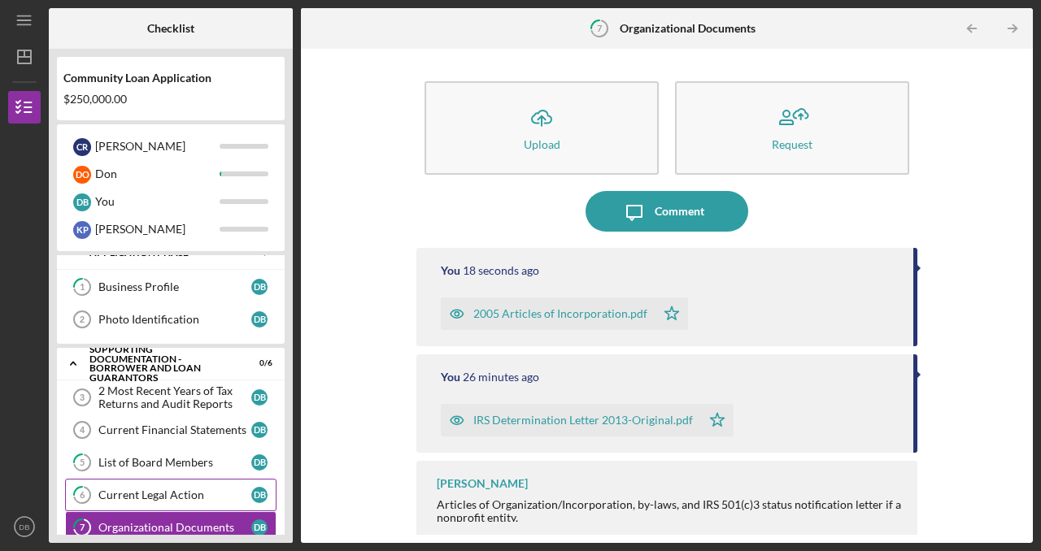
click at [149, 489] on div "Current Legal Action" at bounding box center [174, 495] width 153 height 13
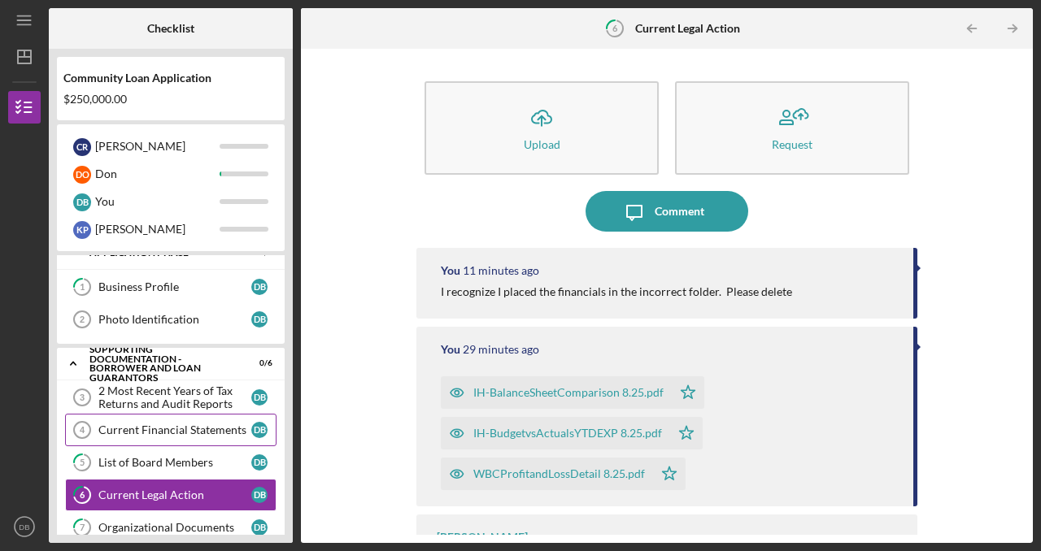
click at [166, 430] on div "Current Financial Statements" at bounding box center [174, 430] width 153 height 13
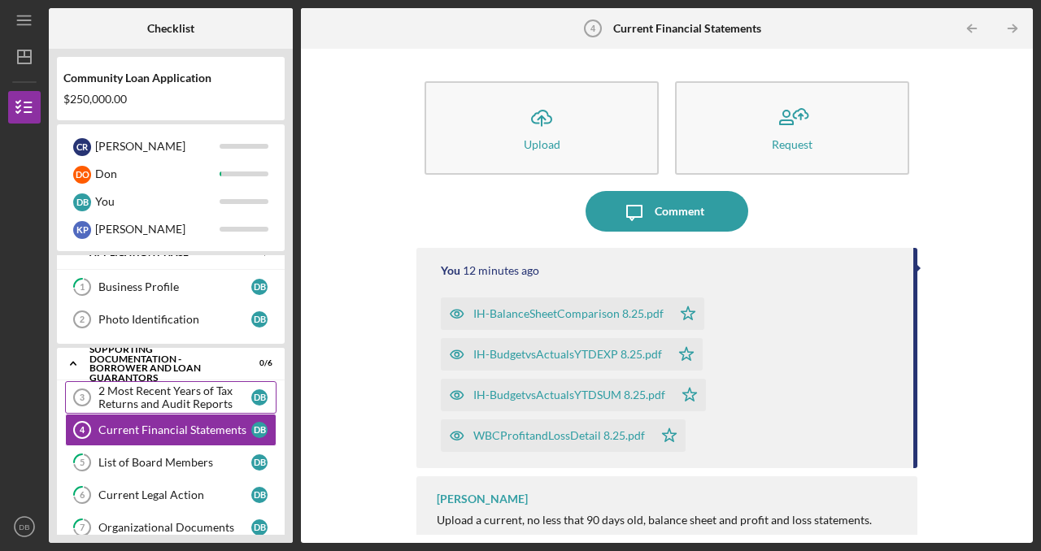
click at [184, 403] on div "2 Most Recent Years of Tax Returns and Audit Reports" at bounding box center [174, 398] width 153 height 26
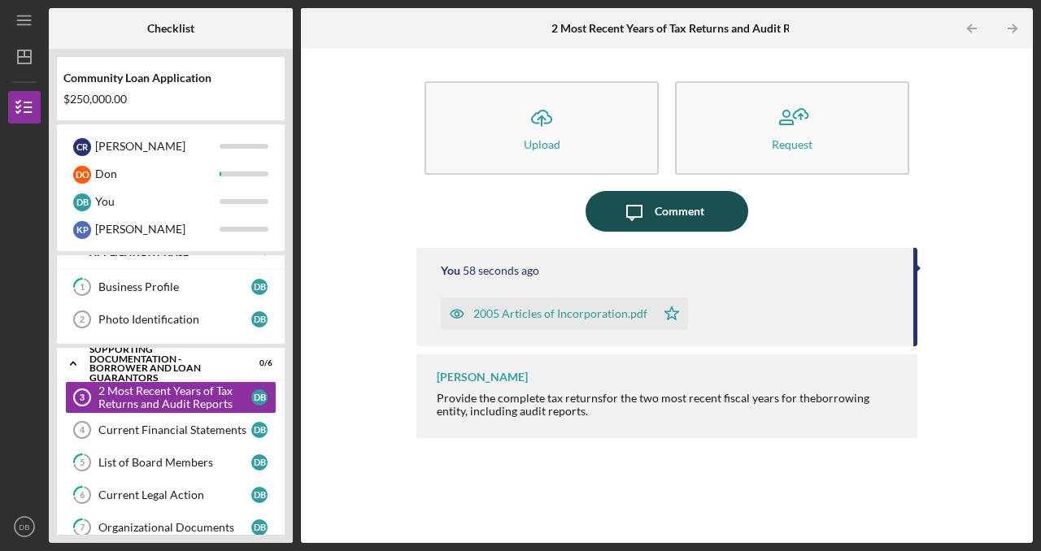
click at [685, 215] on div "Comment" at bounding box center [680, 211] width 50 height 41
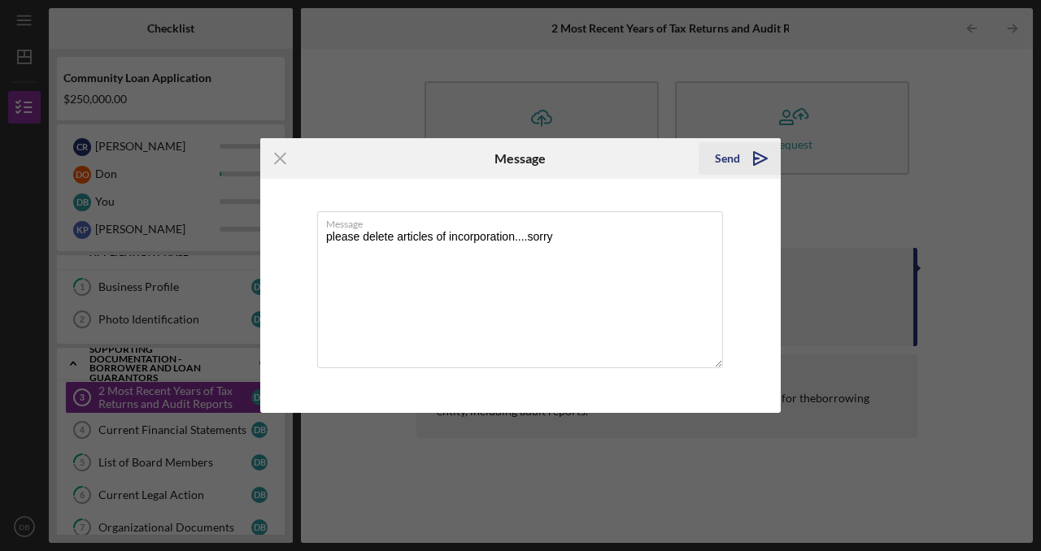
type textarea "please delete articles of incorporation....sorry"
click at [732, 160] on div "Send" at bounding box center [727, 158] width 25 height 33
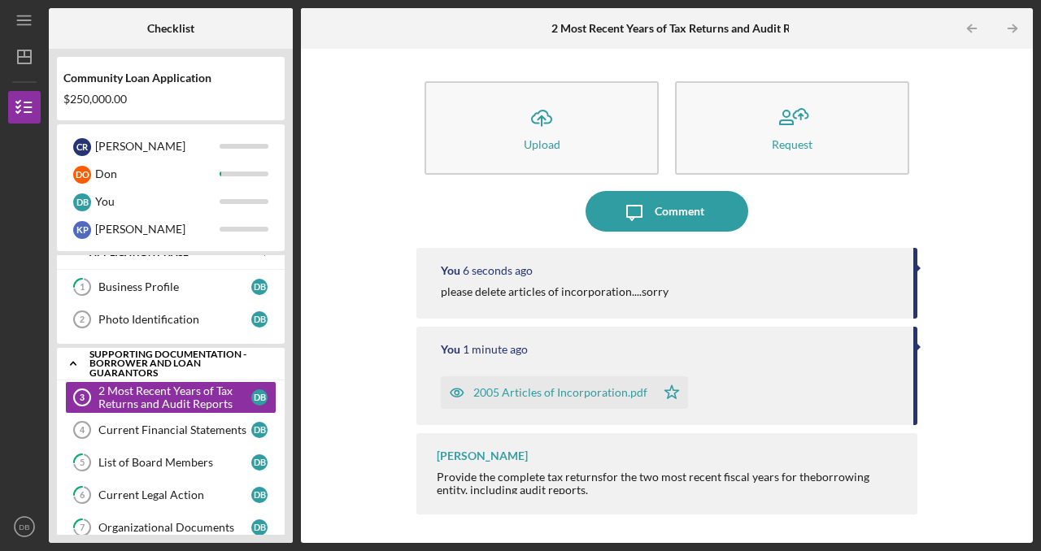
click at [179, 366] on div "Supporting Documentation - Borrower and Loan Guarantors" at bounding box center [176, 364] width 175 height 28
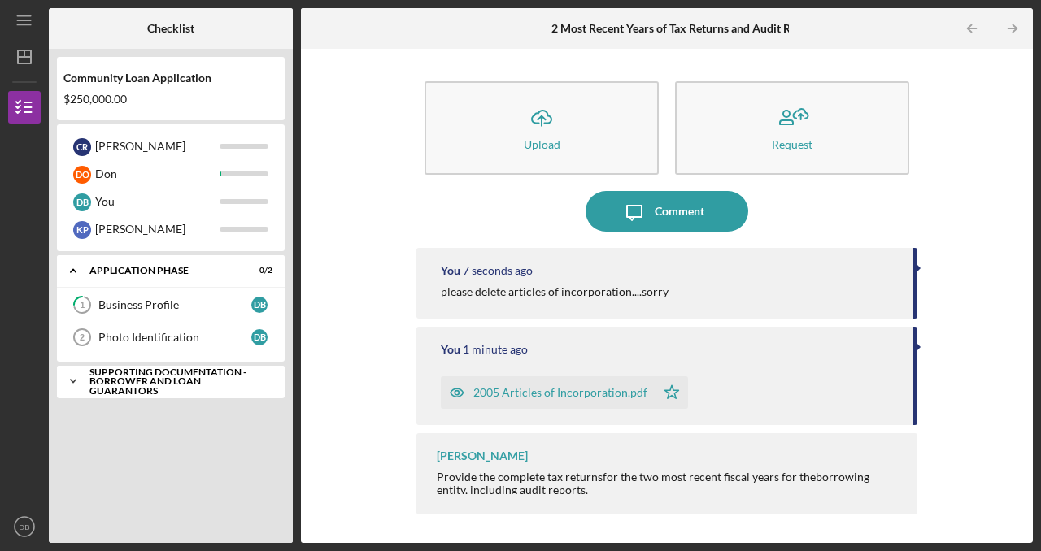
click at [171, 381] on div "Supporting Documentation - Borrower and Loan Guarantors" at bounding box center [176, 382] width 175 height 28
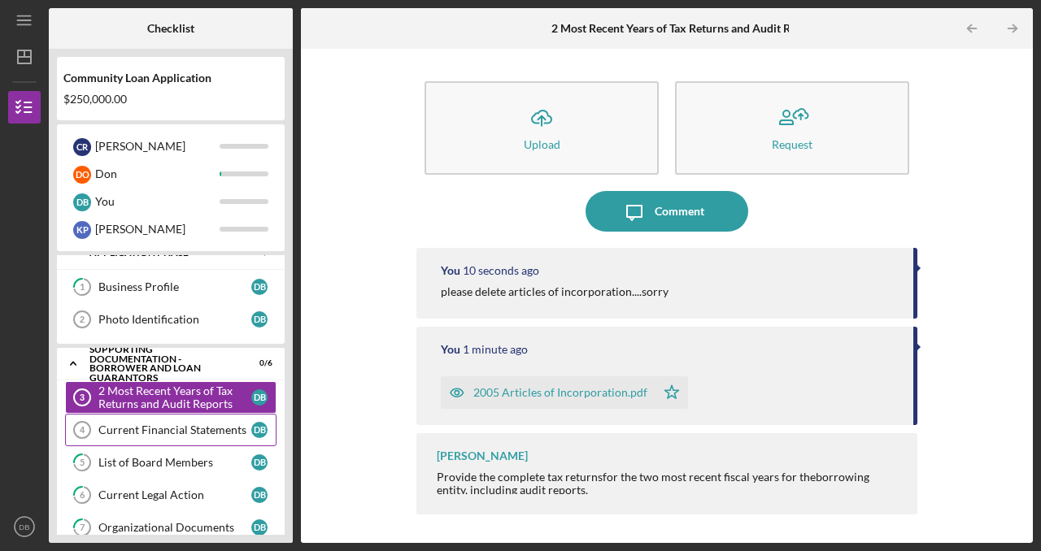
click at [161, 425] on div "Current Financial Statements" at bounding box center [174, 430] width 153 height 13
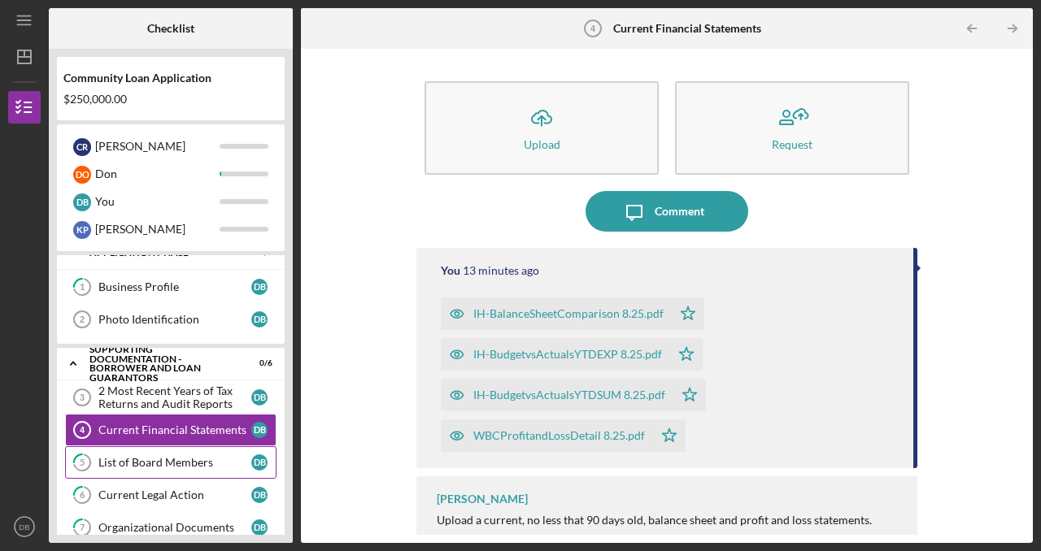
click at [155, 456] on div "List of Board Members" at bounding box center [174, 462] width 153 height 13
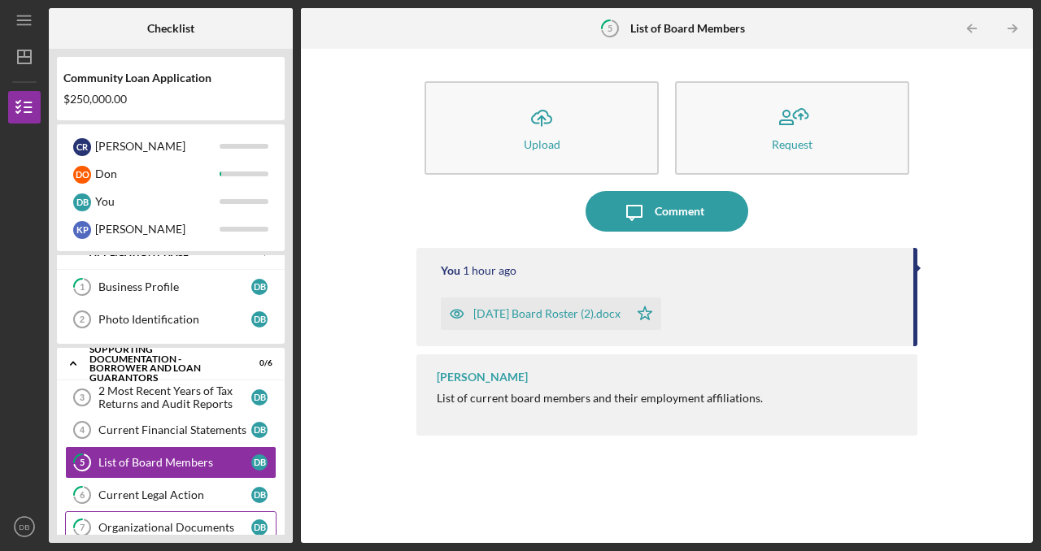
click at [157, 521] on div "Organizational Documents" at bounding box center [174, 527] width 153 height 13
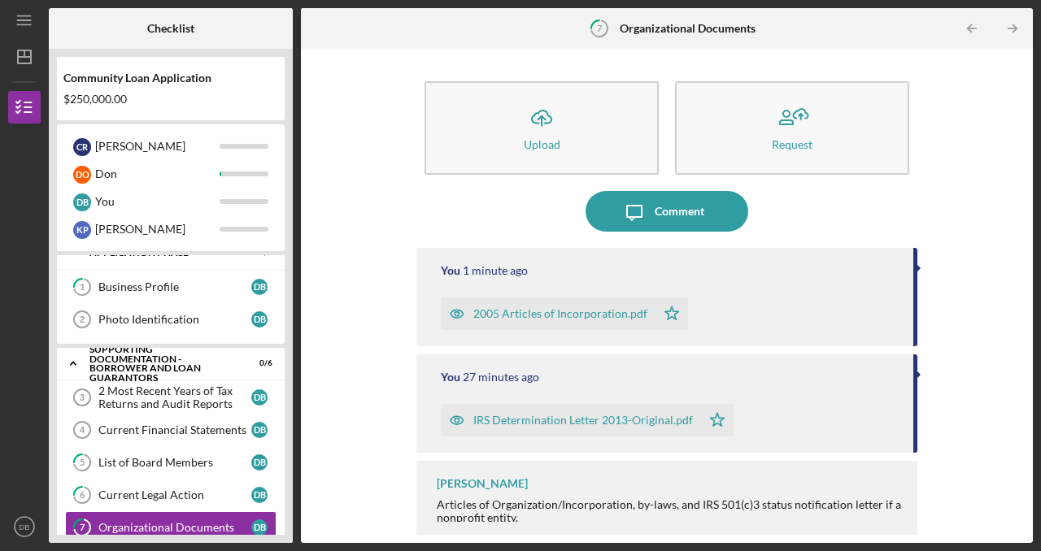
click at [399, 36] on div at bounding box center [423, 28] width 244 height 41
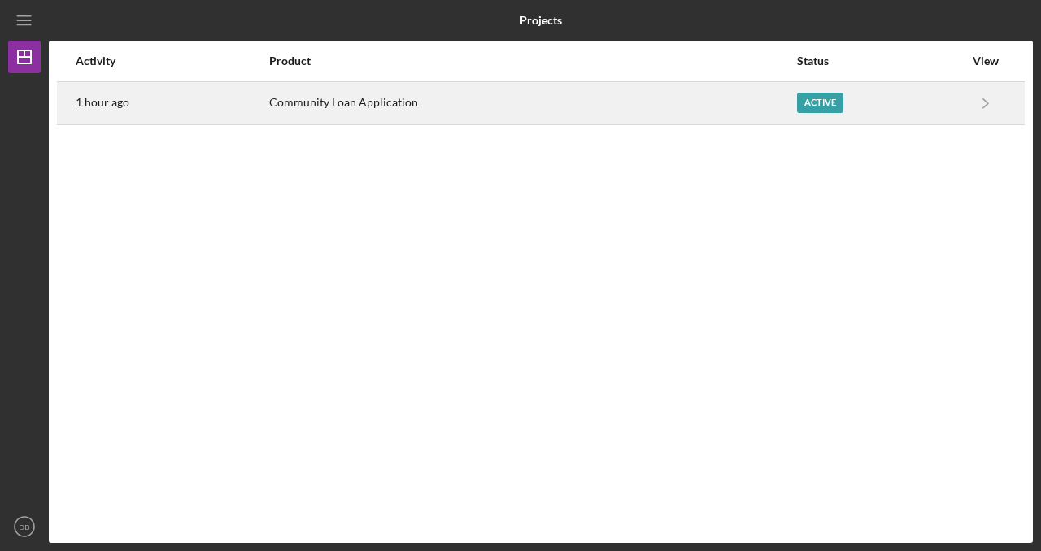
click at [807, 100] on div "Active" at bounding box center [820, 103] width 46 height 20
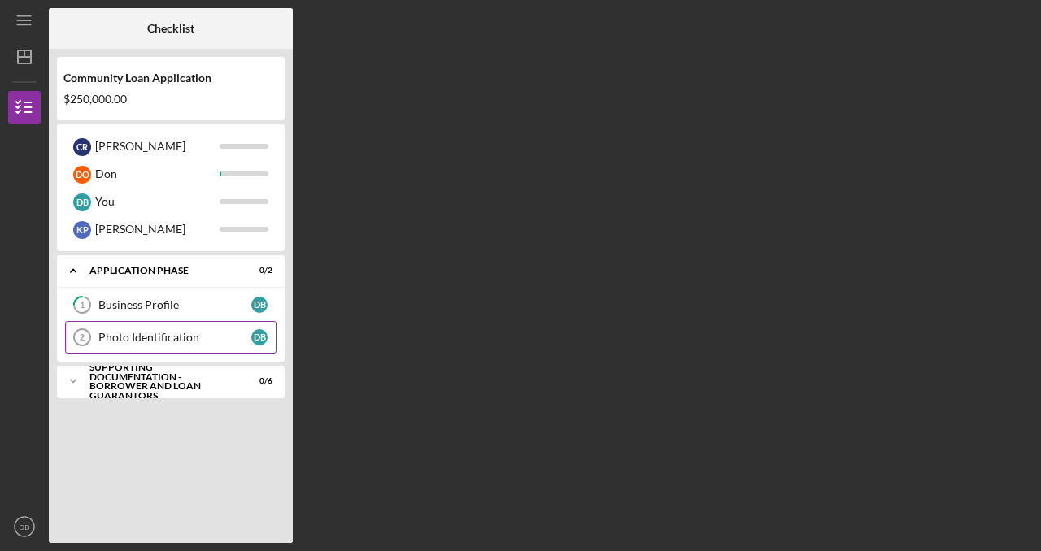
click at [166, 331] on div "Photo Identification" at bounding box center [174, 337] width 153 height 13
